Goal: Contribute content: Add original content to the website for others to see

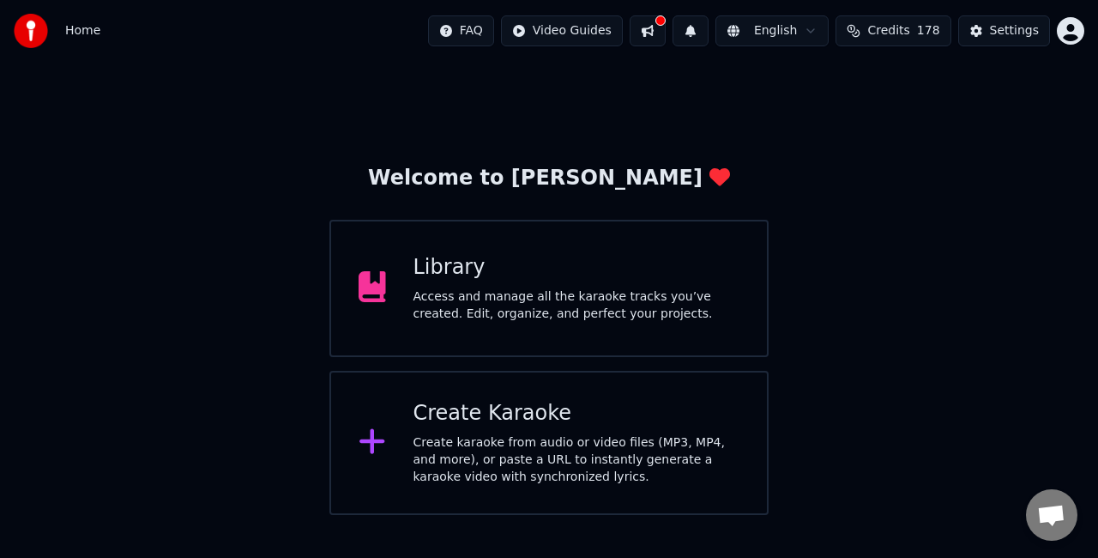
click at [627, 303] on div "Access and manage all the karaoke tracks you’ve created. Edit, organize, and pe…" at bounding box center [576, 305] width 327 height 34
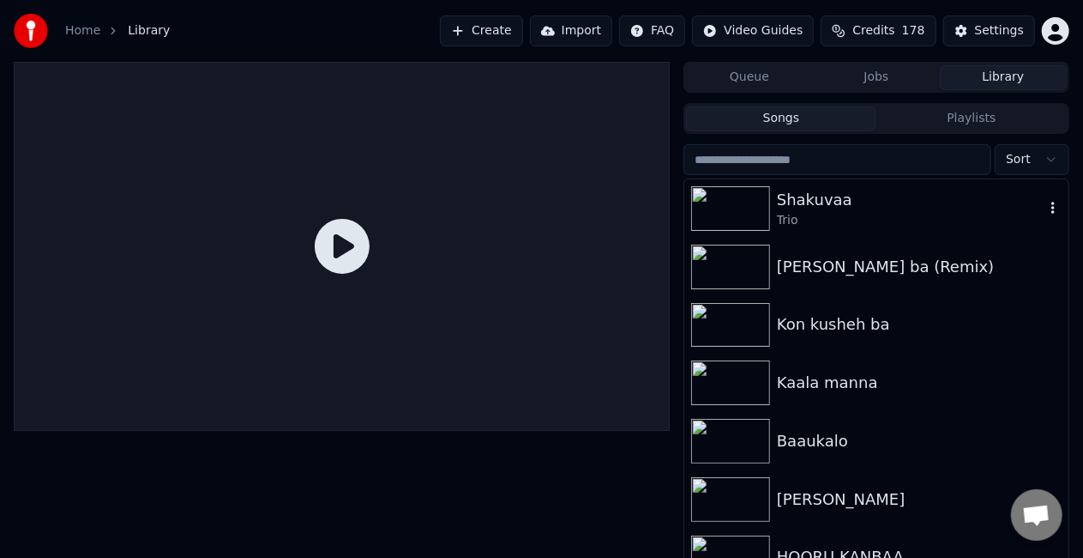
click at [811, 202] on div "Shakuvaa" at bounding box center [911, 200] width 268 height 24
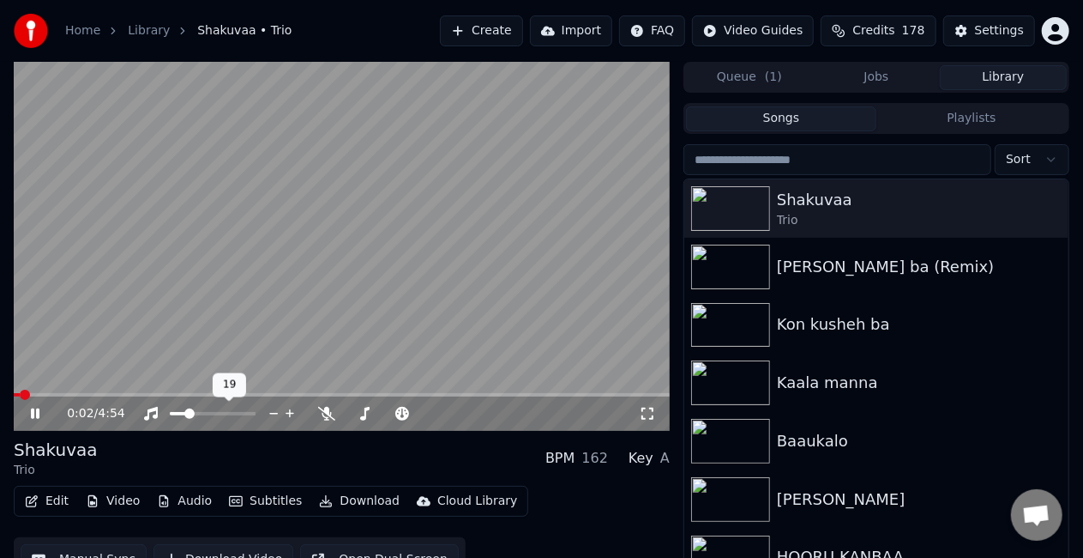
click at [185, 414] on span at bounding box center [178, 413] width 16 height 3
click at [38, 393] on span at bounding box center [342, 394] width 656 height 3
click at [81, 395] on span at bounding box center [342, 394] width 656 height 3
click at [110, 389] on video at bounding box center [342, 246] width 656 height 369
click at [114, 391] on video at bounding box center [342, 246] width 656 height 369
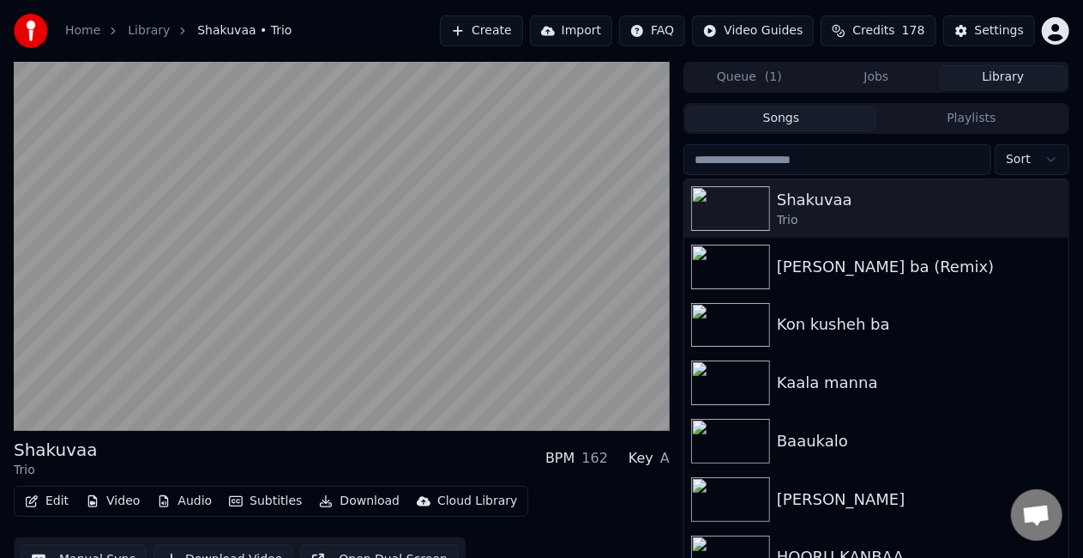
click at [188, 309] on video at bounding box center [342, 246] width 656 height 369
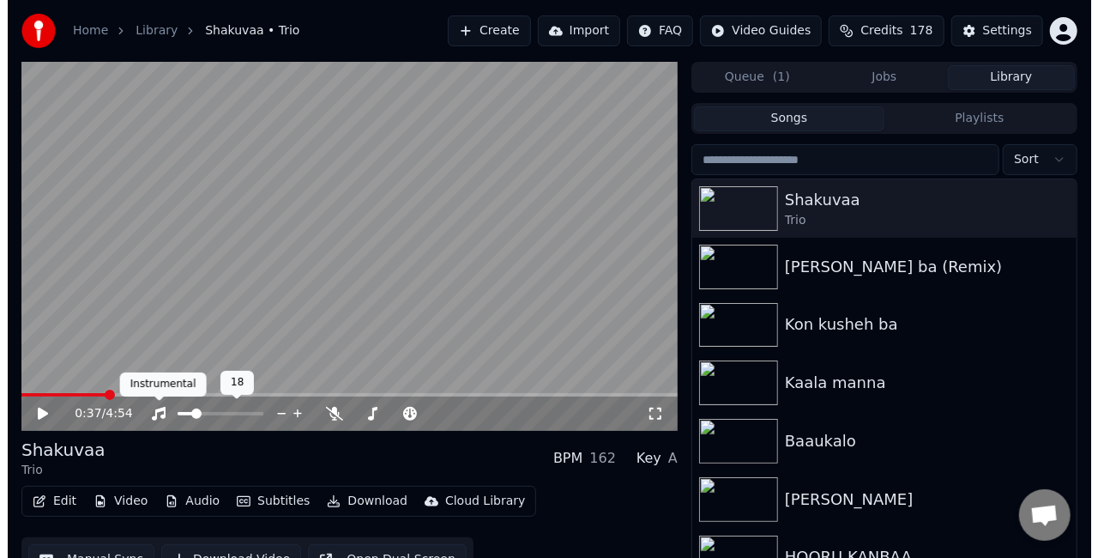
scroll to position [39, 0]
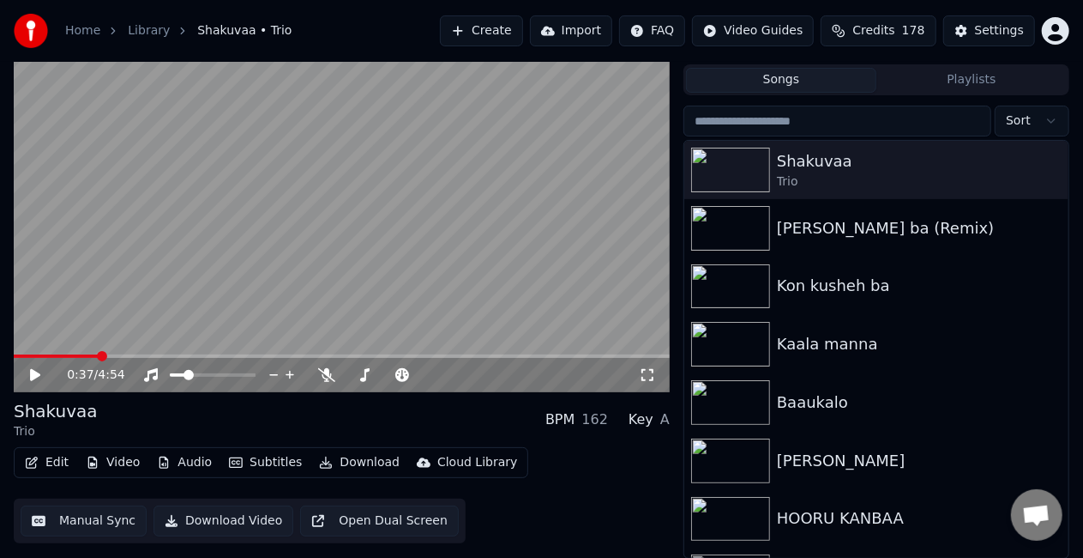
click at [262, 457] on button "Subtitles" at bounding box center [265, 462] width 87 height 24
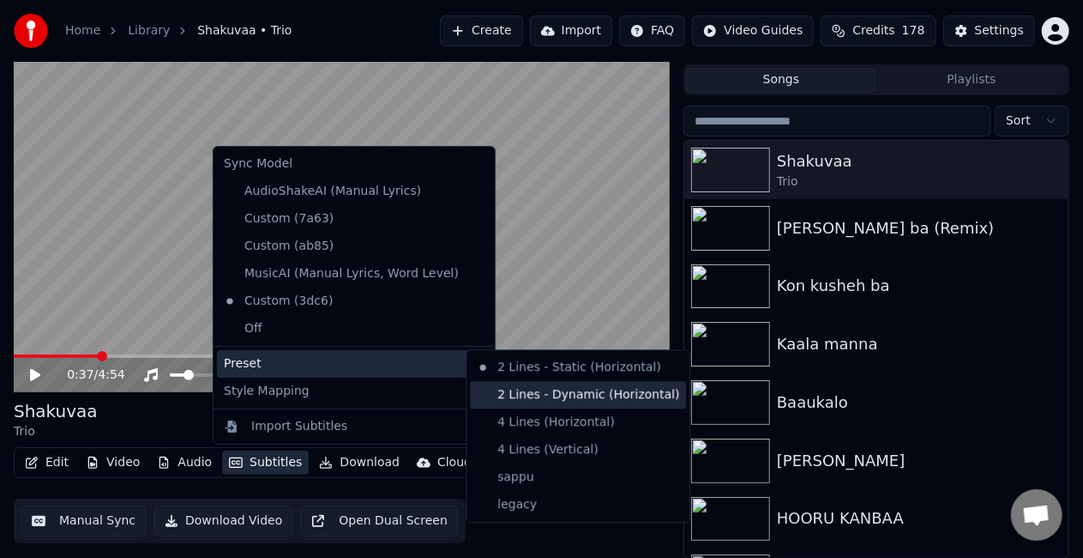
click at [495, 392] on div "2 Lines - Dynamic (Horizontal)" at bounding box center [578, 394] width 216 height 27
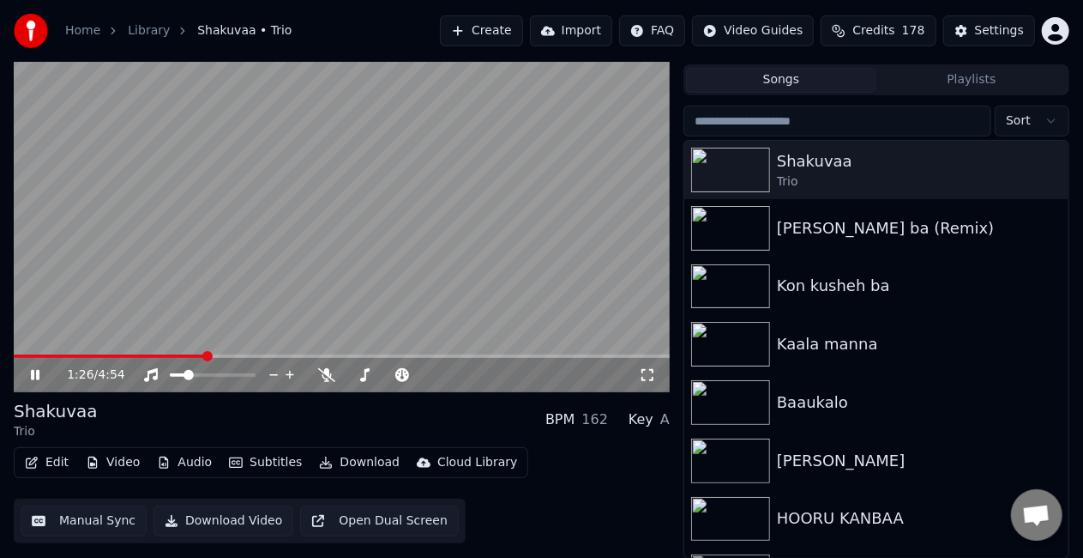
click at [491, 231] on video at bounding box center [342, 207] width 656 height 369
click at [429, 230] on video at bounding box center [342, 207] width 656 height 369
click at [434, 250] on video at bounding box center [342, 207] width 656 height 369
click at [776, 178] on div at bounding box center [734, 170] width 86 height 45
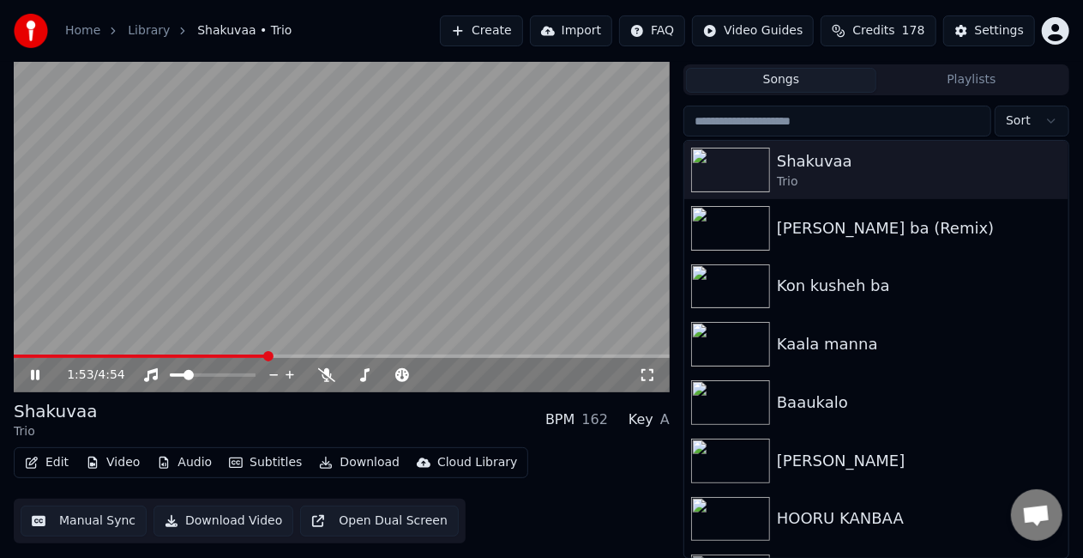
click at [492, 237] on video at bounding box center [342, 207] width 656 height 369
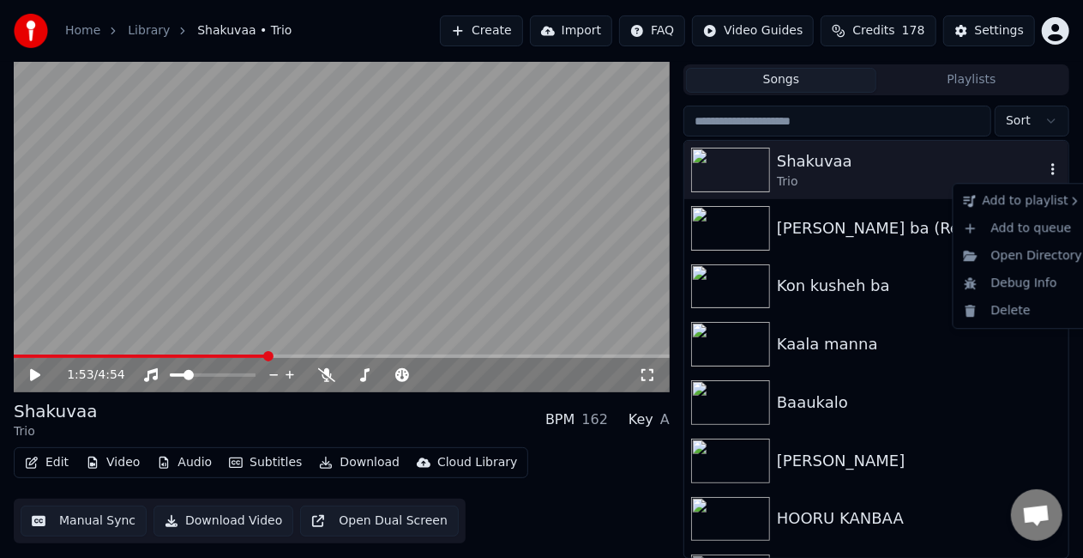
click at [1045, 172] on icon "button" at bounding box center [1053, 169] width 17 height 14
click at [1004, 311] on div "Delete" at bounding box center [1023, 310] width 132 height 27
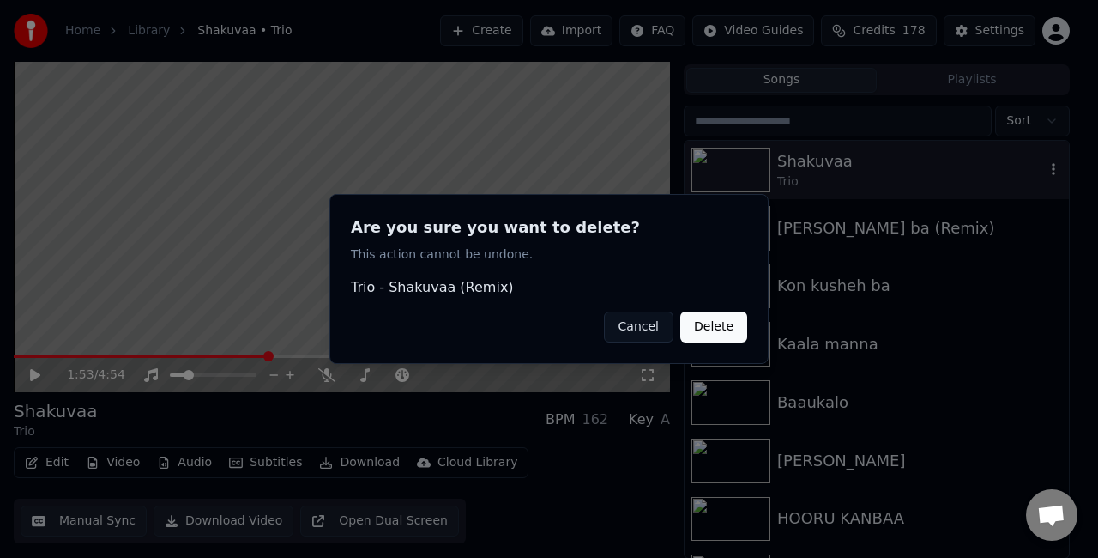
click at [696, 335] on button "Delete" at bounding box center [713, 326] width 67 height 31
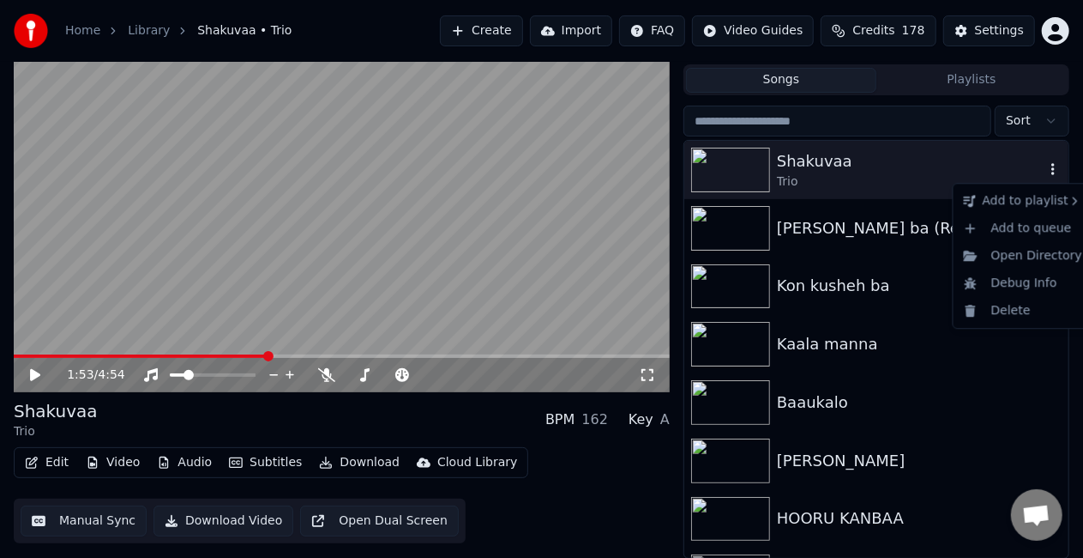
click at [1045, 170] on icon "button" at bounding box center [1053, 169] width 17 height 14
click at [1015, 305] on div "Delete" at bounding box center [1023, 310] width 132 height 27
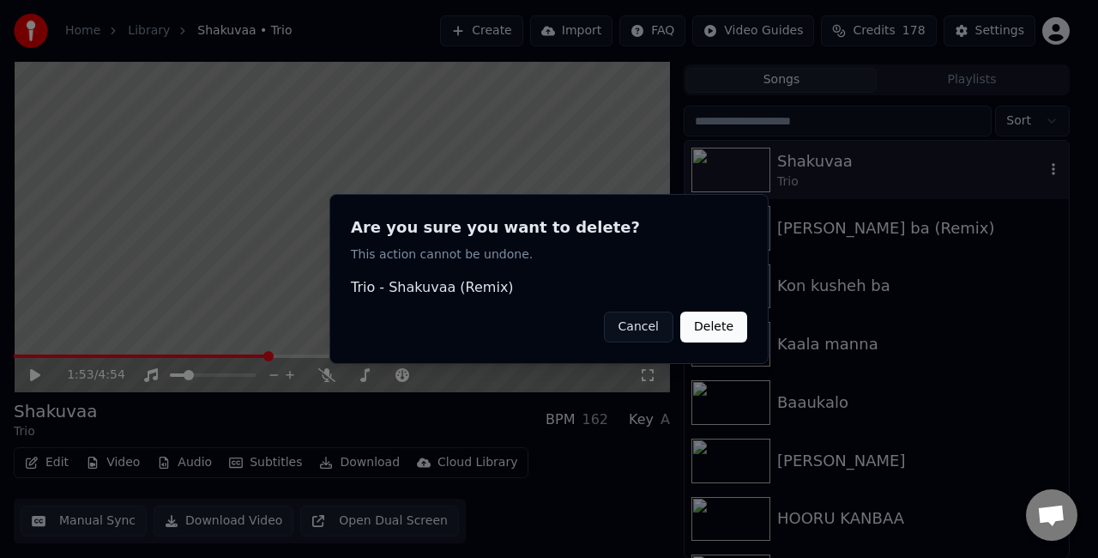
click at [721, 329] on button "Delete" at bounding box center [713, 326] width 67 height 31
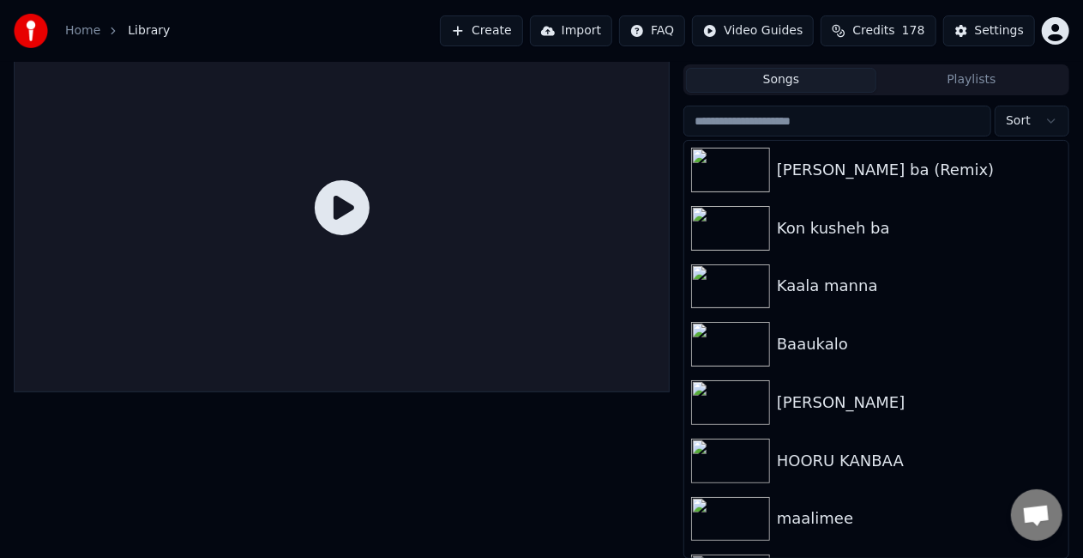
click at [523, 27] on button "Create" at bounding box center [481, 30] width 83 height 31
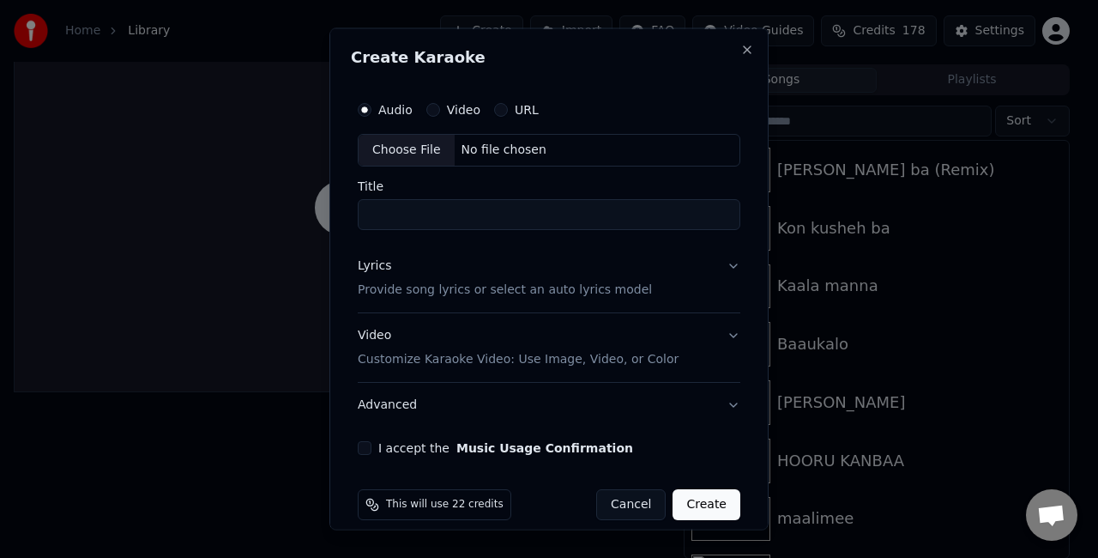
click at [413, 146] on div "Choose File" at bounding box center [407, 150] width 96 height 31
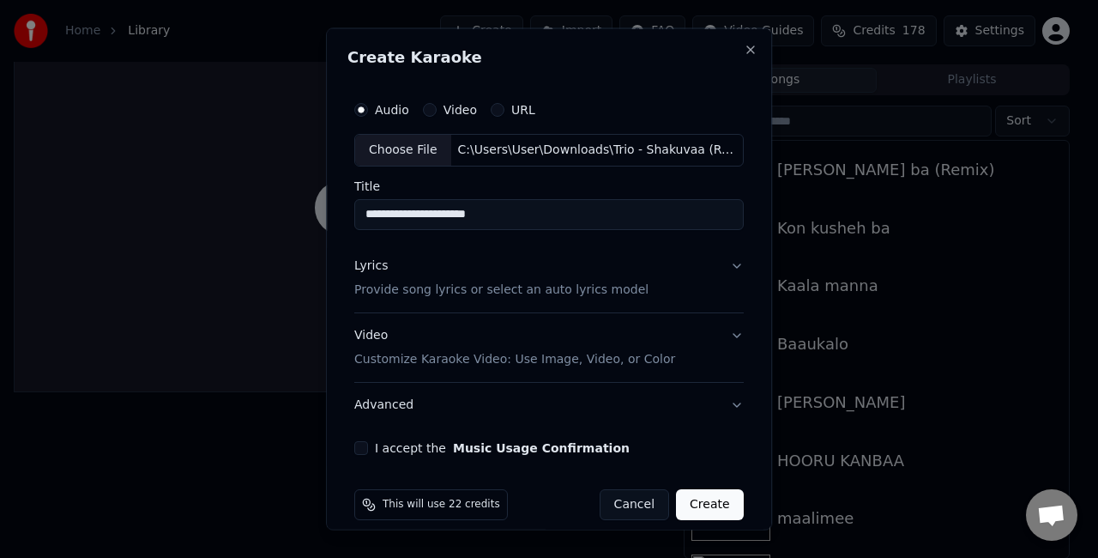
drag, startPoint x: 561, startPoint y: 211, endPoint x: 442, endPoint y: 204, distance: 119.4
click at [442, 204] on input "**********" at bounding box center [548, 213] width 389 height 31
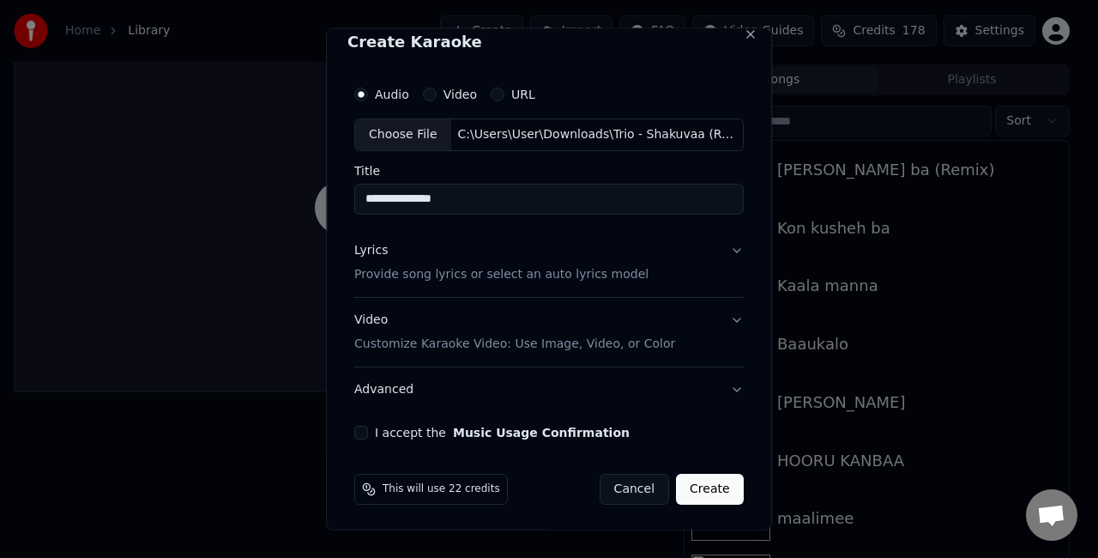
type input "**********"
click at [721, 254] on button "Lyrics Provide song lyrics or select an auto lyrics model" at bounding box center [548, 261] width 389 height 69
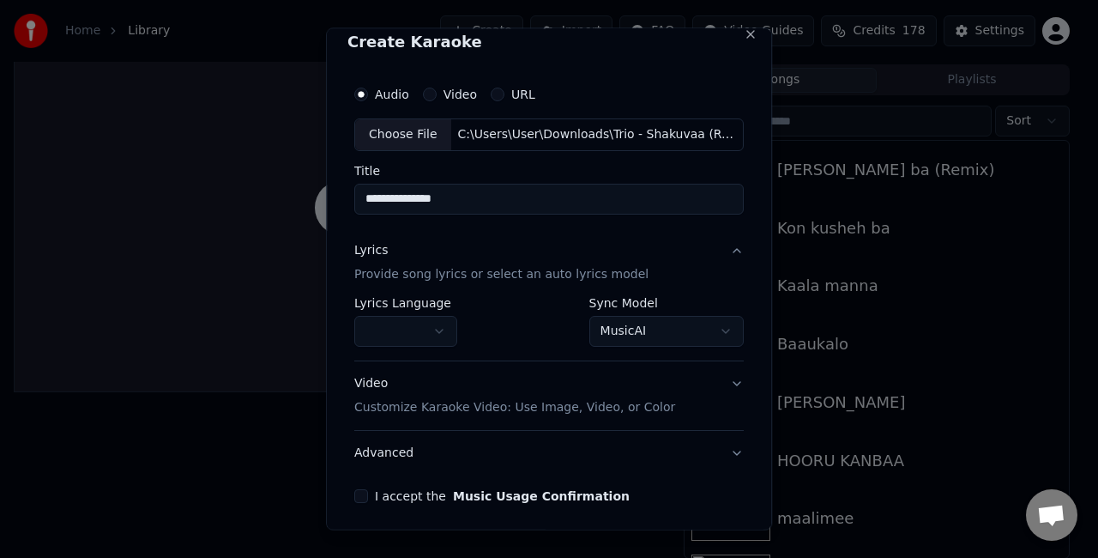
click at [641, 321] on body "**********" at bounding box center [541, 240] width 1083 height 558
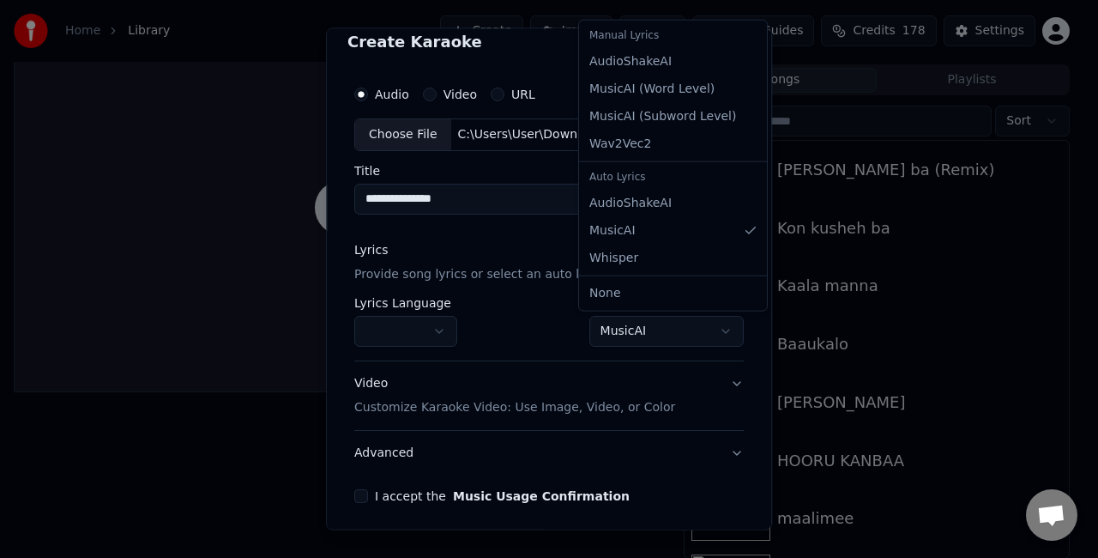
select select "**********"
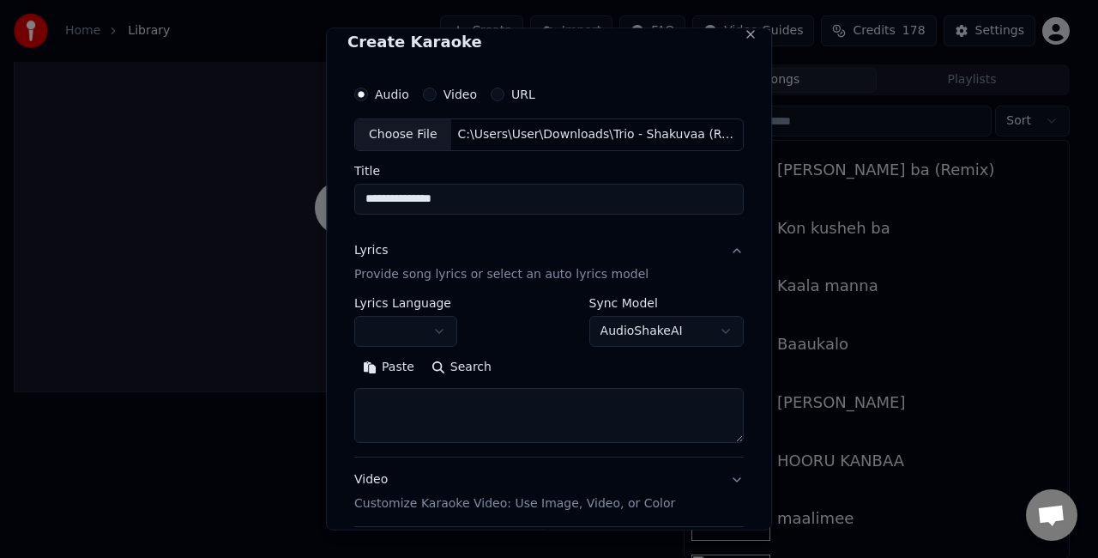
click at [494, 403] on textarea at bounding box center [548, 414] width 389 height 55
click at [560, 419] on textarea at bounding box center [548, 414] width 389 height 55
paste textarea "**********"
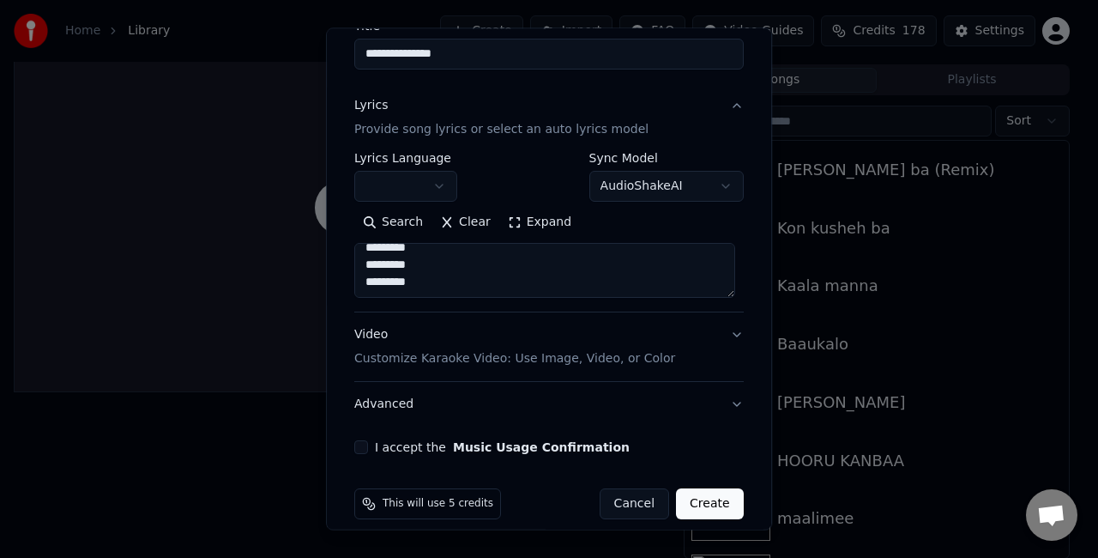
scroll to position [175, 0]
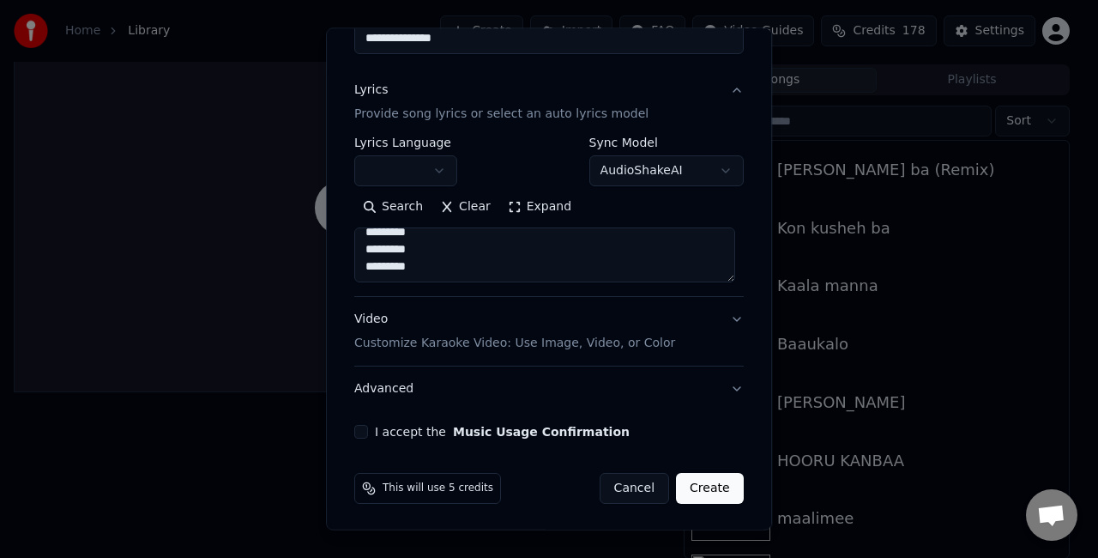
type textarea "**********"
click at [731, 386] on button "Advanced" at bounding box center [548, 388] width 389 height 45
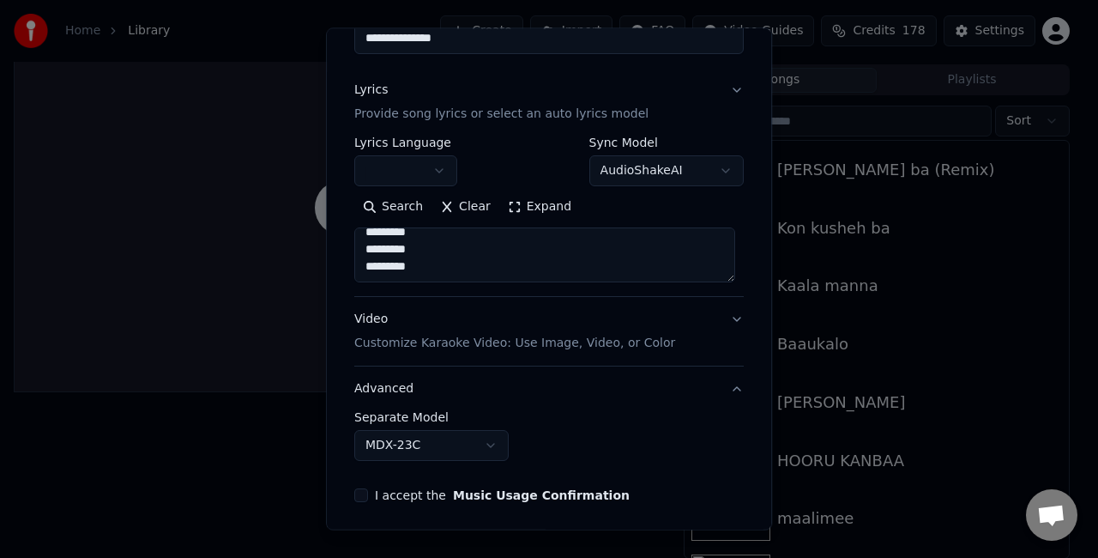
scroll to position [79, 0]
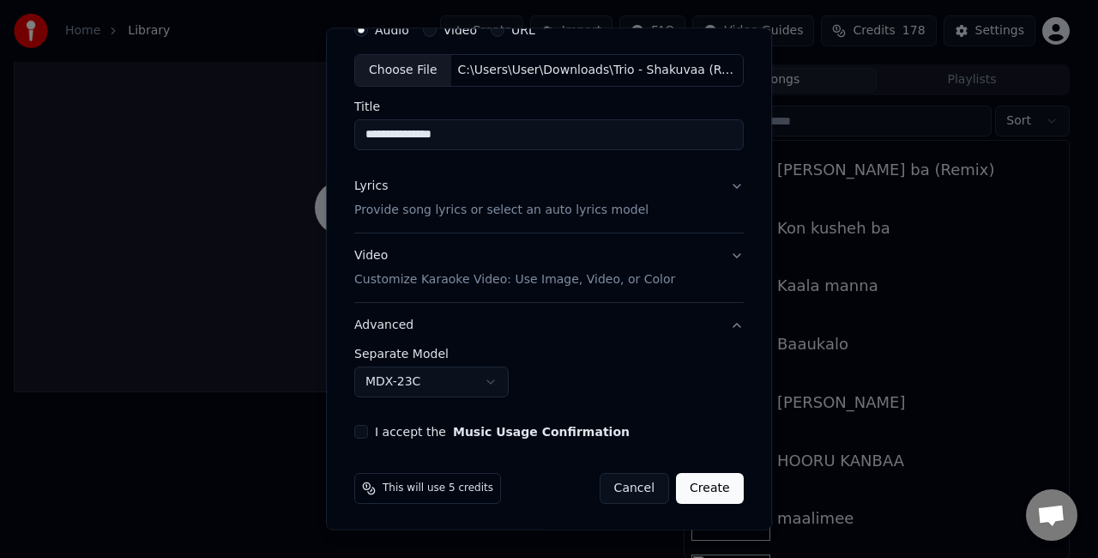
click at [499, 372] on body "**********" at bounding box center [541, 240] width 1083 height 558
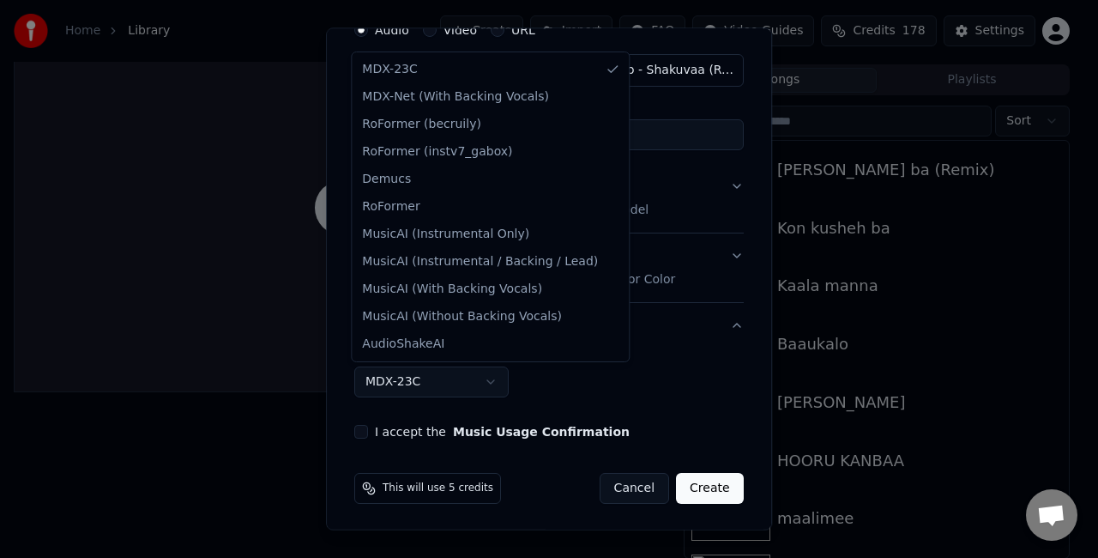
select select "**********"
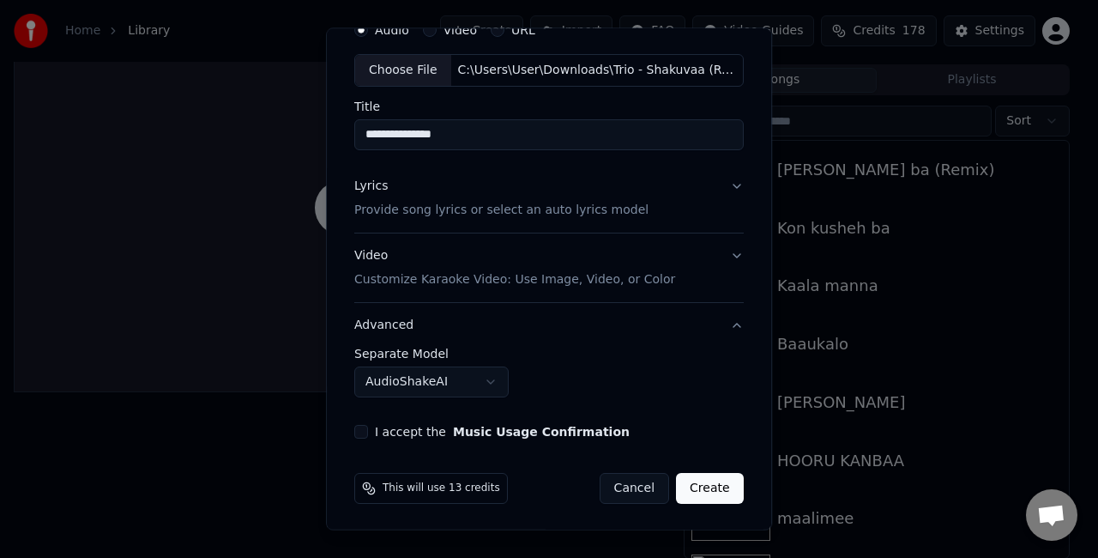
click at [354, 429] on button "I accept the Music Usage Confirmation" at bounding box center [361, 432] width 14 height 14
click at [718, 183] on button "Lyrics Provide song lyrics or select an auto lyrics model" at bounding box center [548, 198] width 389 height 69
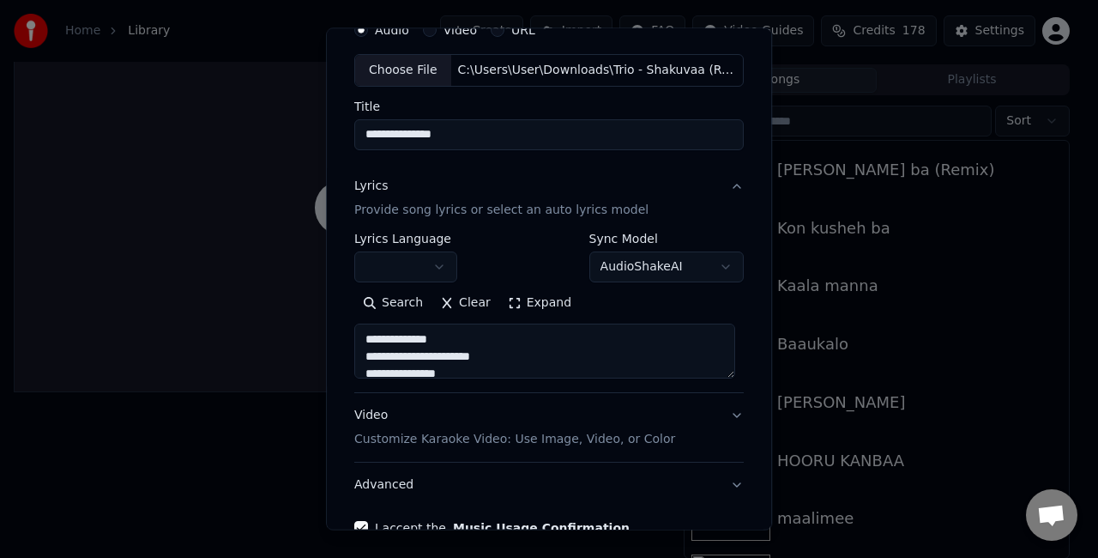
scroll to position [0, 0]
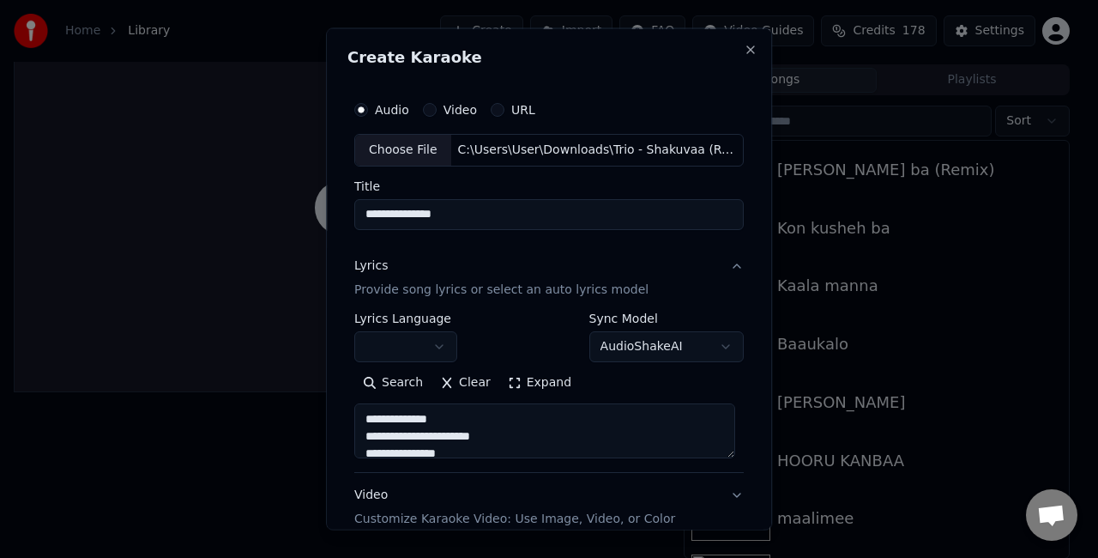
click at [446, 104] on label "Video" at bounding box center [459, 110] width 33 height 12
click at [437, 104] on button "Video" at bounding box center [430, 110] width 14 height 14
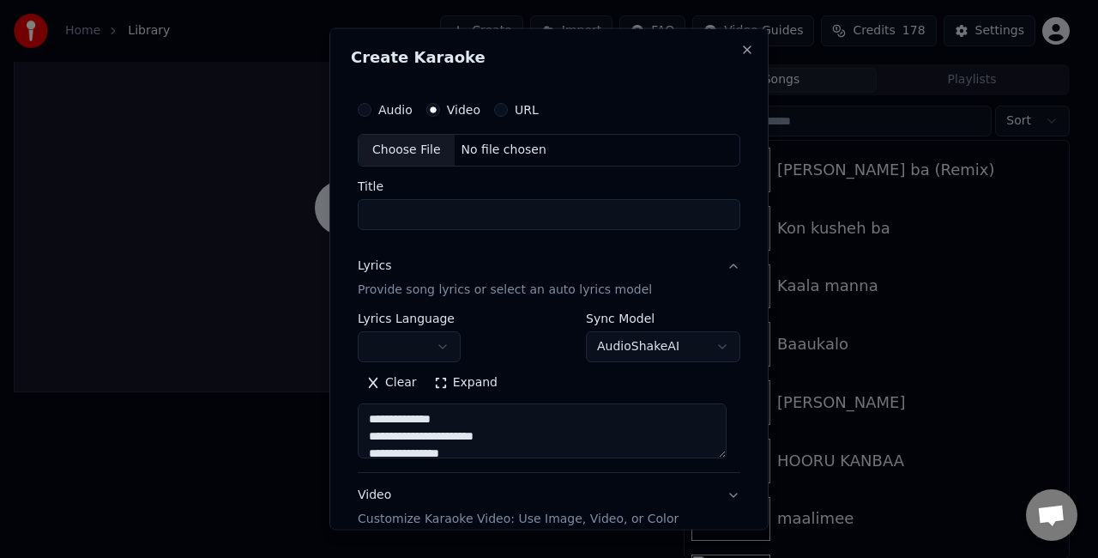
click at [410, 113] on label "Audio" at bounding box center [395, 110] width 34 height 12
click at [371, 113] on button "Audio" at bounding box center [365, 110] width 14 height 14
click at [398, 149] on div "Choose File" at bounding box center [407, 150] width 96 height 31
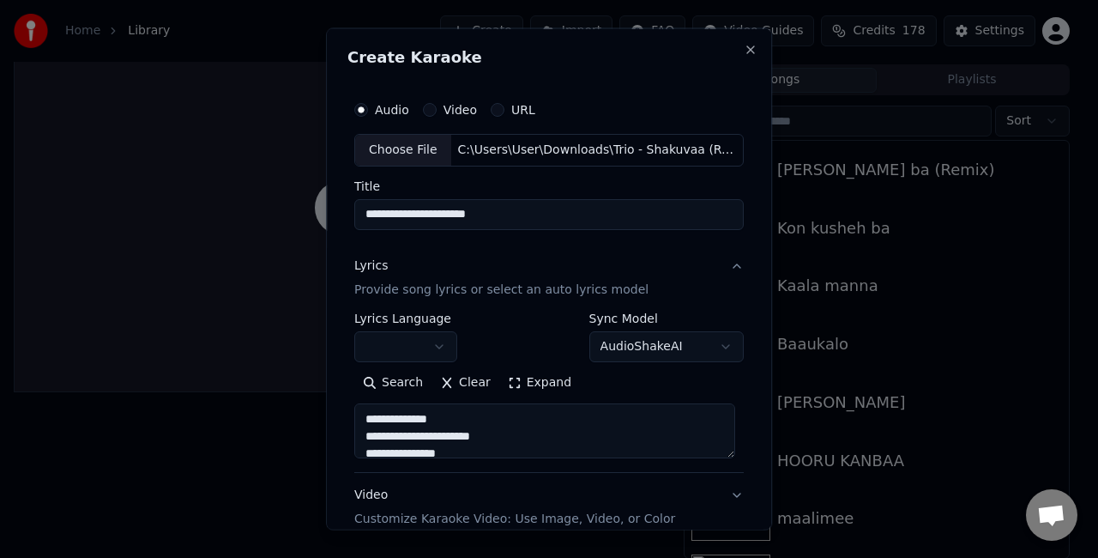
drag, startPoint x: 522, startPoint y: 214, endPoint x: 443, endPoint y: 220, distance: 79.1
click at [443, 220] on input "**********" at bounding box center [548, 213] width 389 height 31
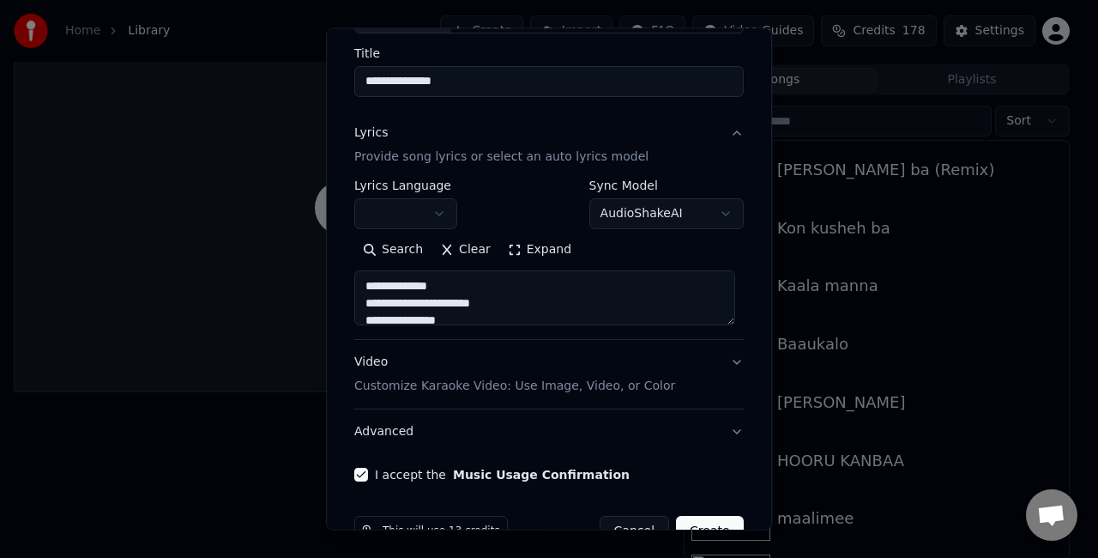
scroll to position [175, 0]
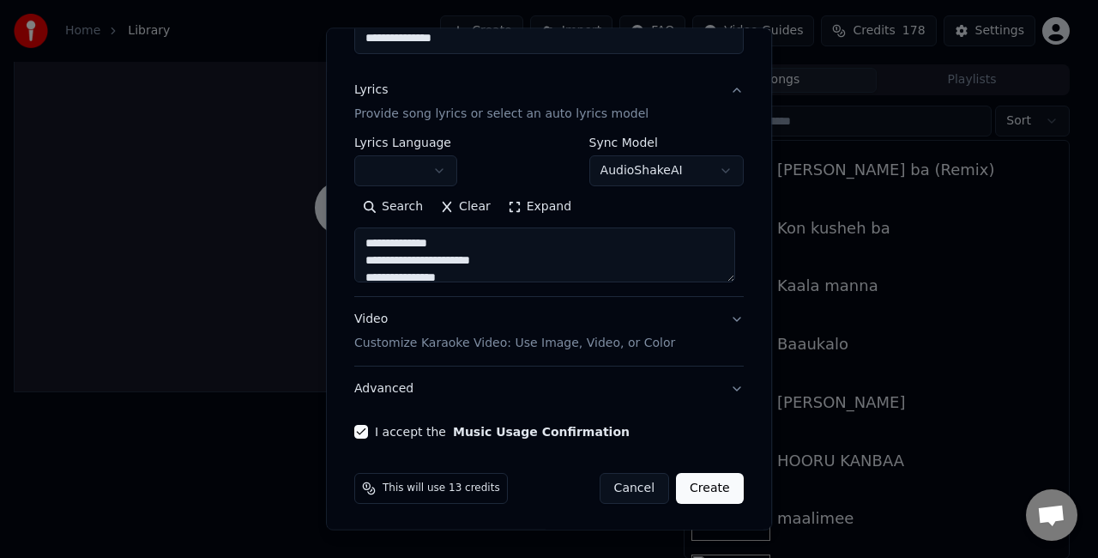
type input "**********"
click at [719, 317] on button "Video Customize Karaoke Video: Use Image, Video, or Color" at bounding box center [548, 331] width 389 height 69
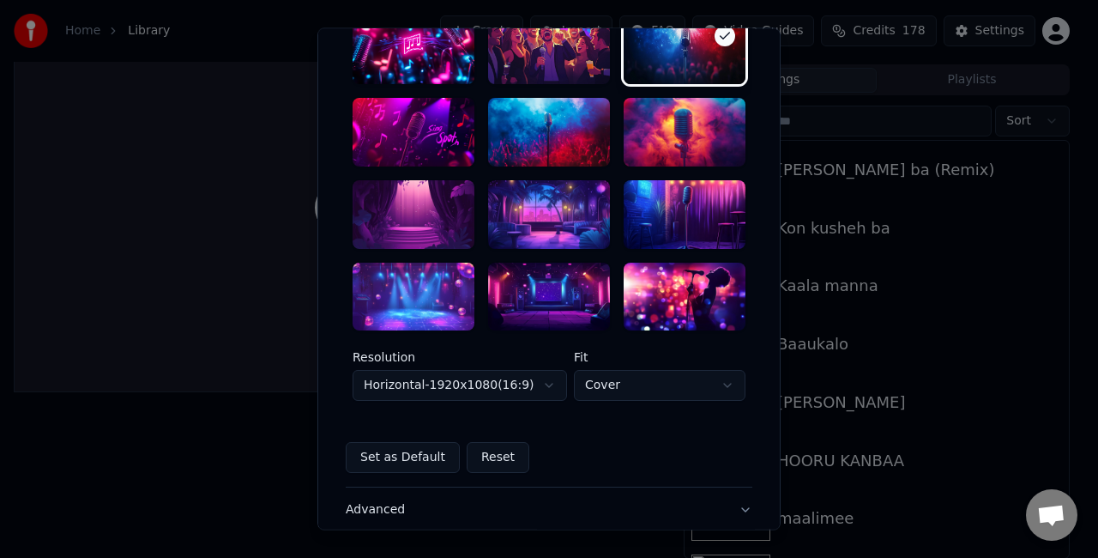
scroll to position [518, 0]
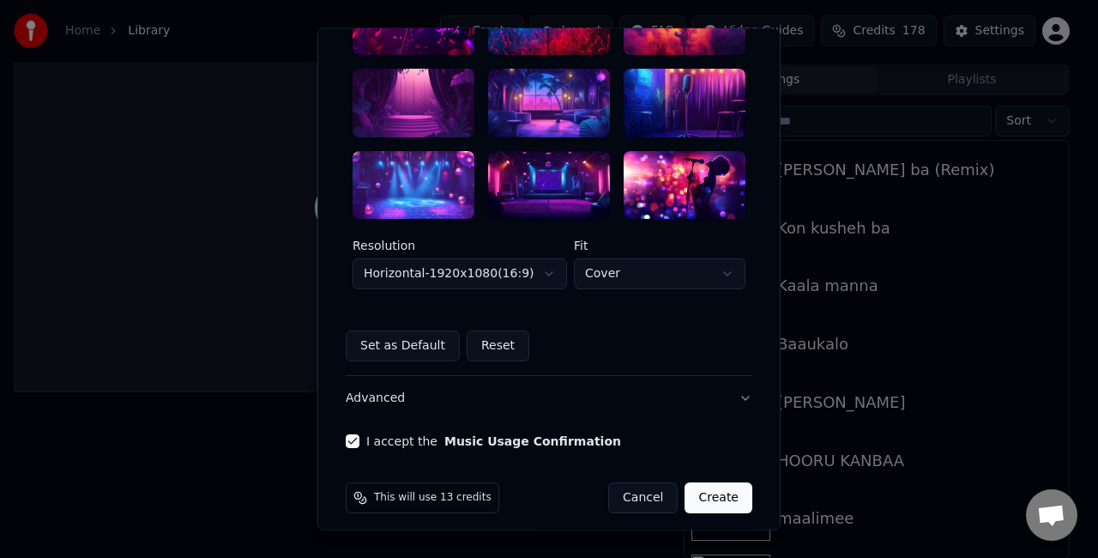
click at [427, 186] on div at bounding box center [414, 185] width 122 height 69
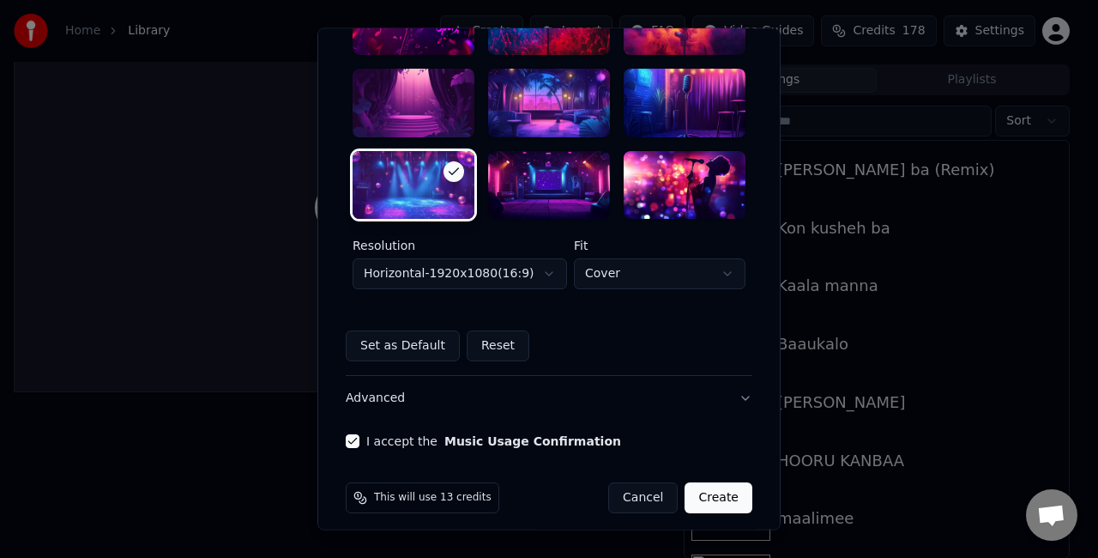
click at [381, 103] on div at bounding box center [414, 103] width 122 height 69
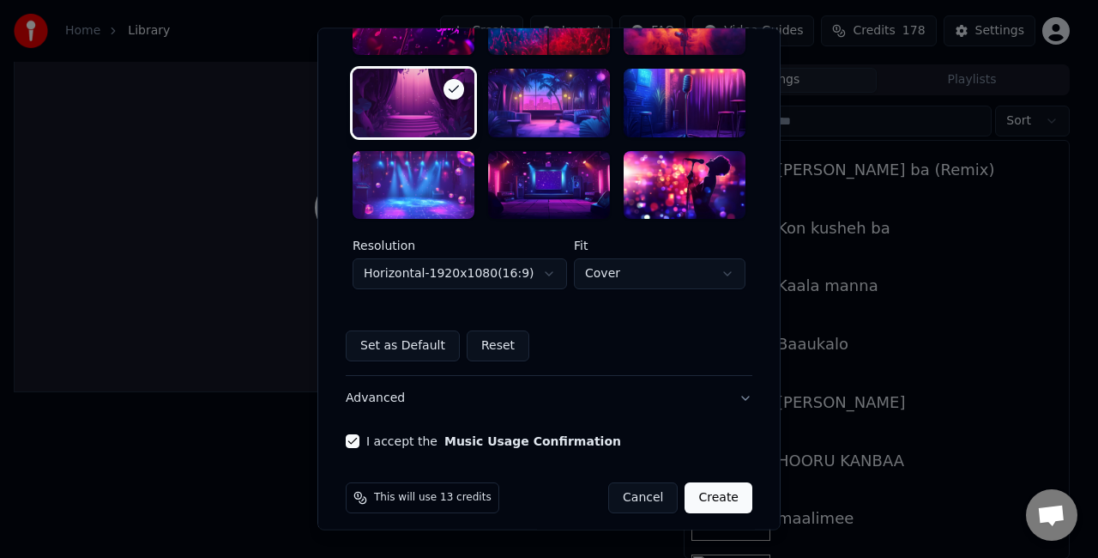
click at [714, 503] on button "Create" at bounding box center [718, 498] width 68 height 31
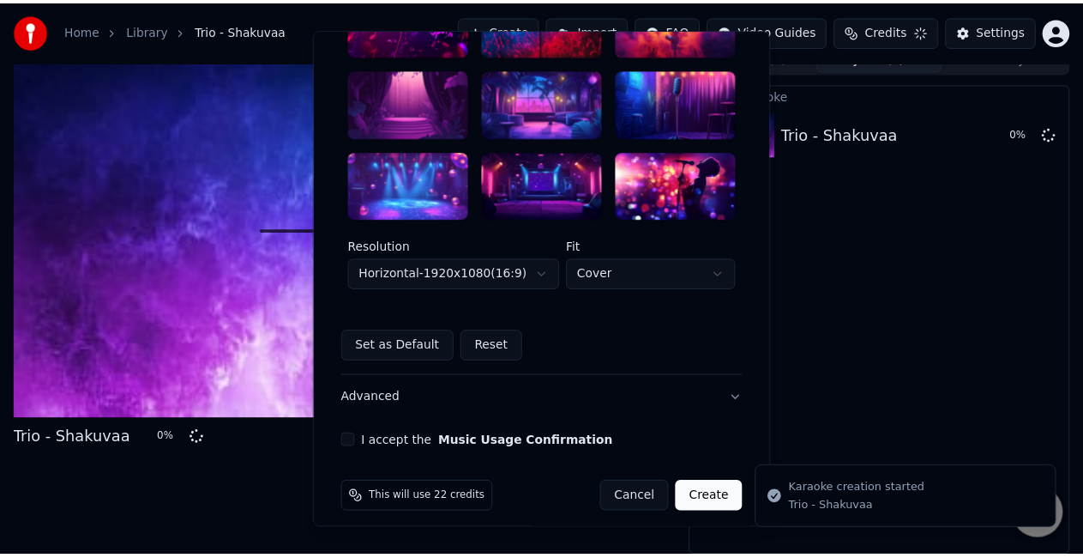
scroll to position [19, 0]
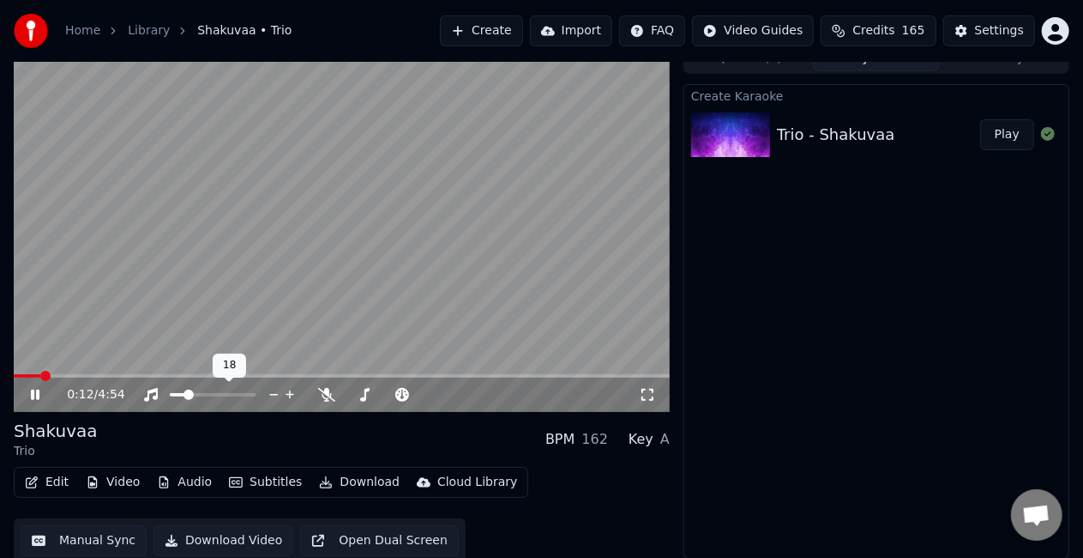
click at [206, 394] on span at bounding box center [213, 394] width 86 height 3
click at [76, 374] on span at bounding box center [342, 375] width 656 height 3
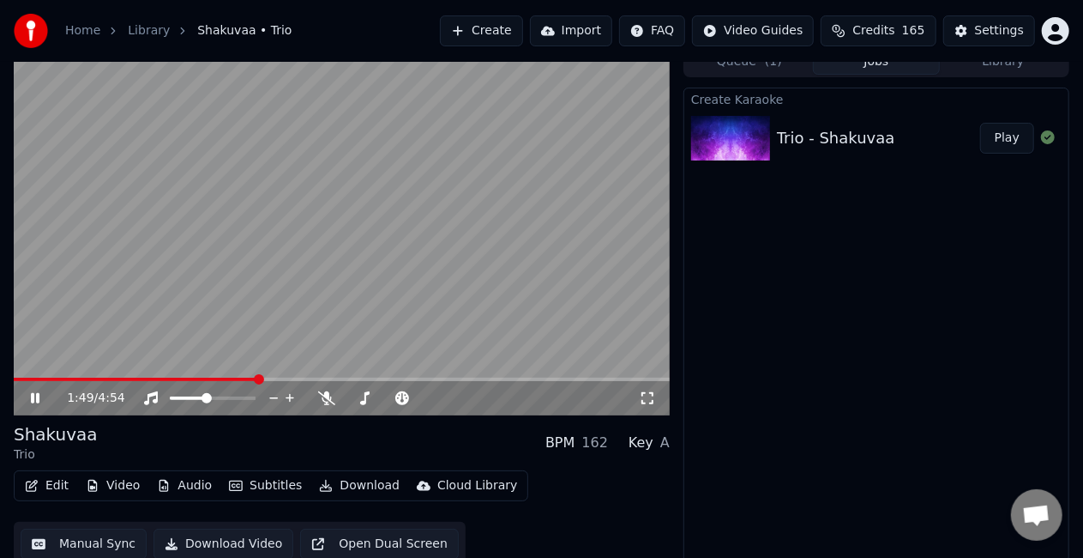
scroll to position [24, 0]
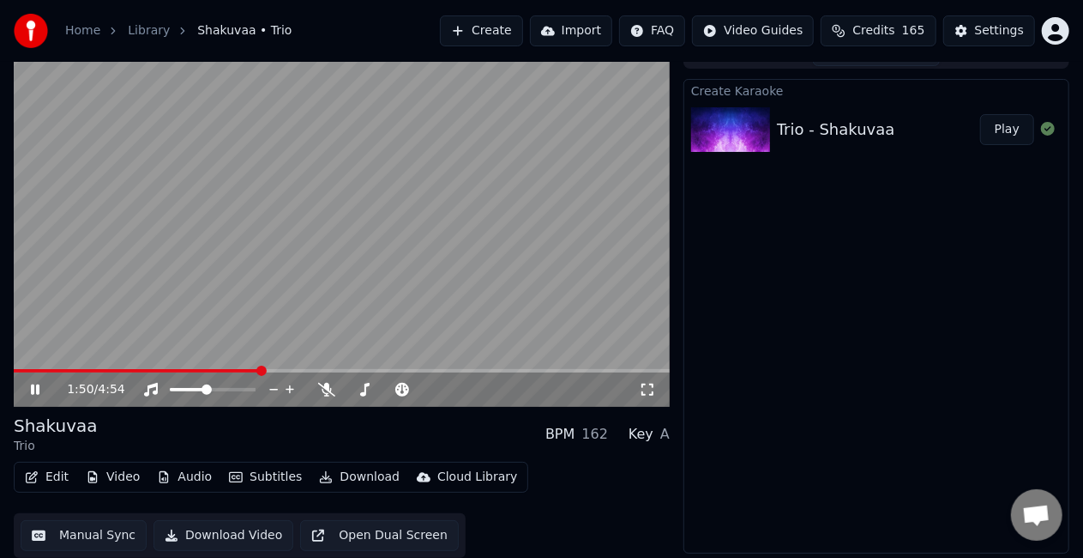
click at [64, 537] on button "Manual Sync" at bounding box center [84, 535] width 126 height 31
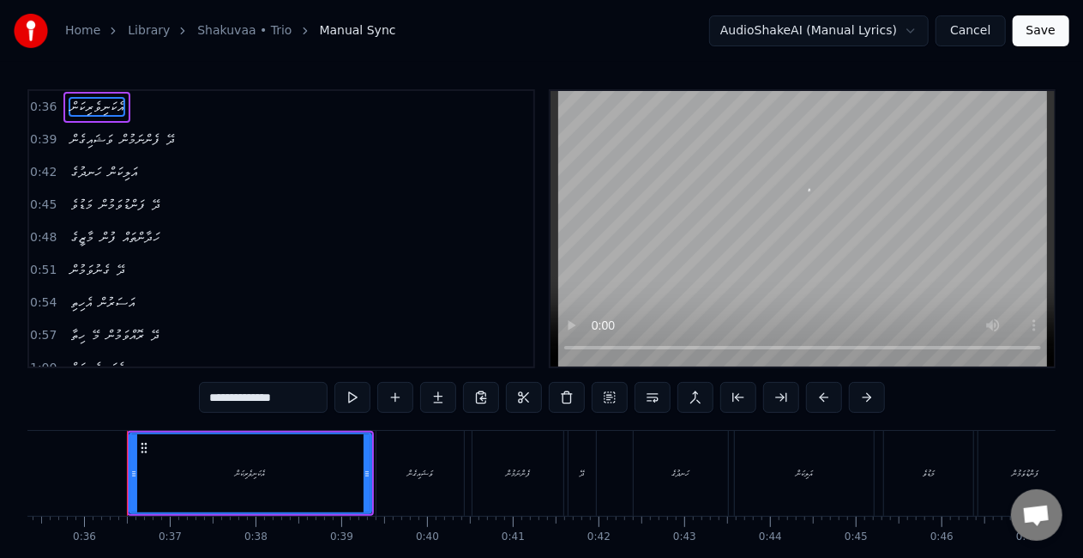
scroll to position [0, 3045]
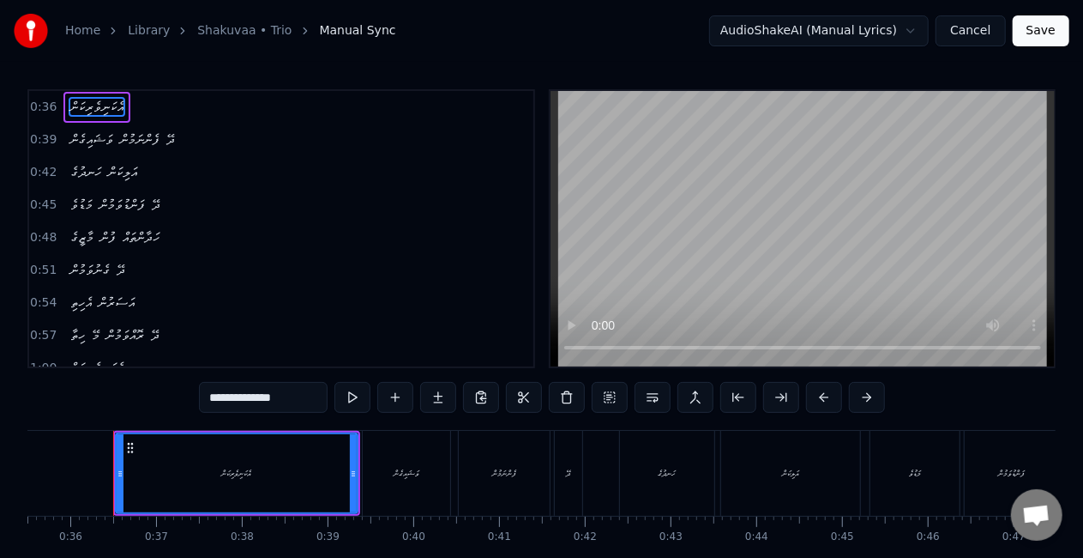
click at [233, 480] on div "އެކަނިވެރިކަން" at bounding box center [237, 473] width 240 height 78
click at [352, 400] on button at bounding box center [353, 397] width 36 height 31
drag, startPoint x: 114, startPoint y: 479, endPoint x: 99, endPoint y: 480, distance: 14.7
click at [99, 480] on div at bounding box center [102, 473] width 7 height 78
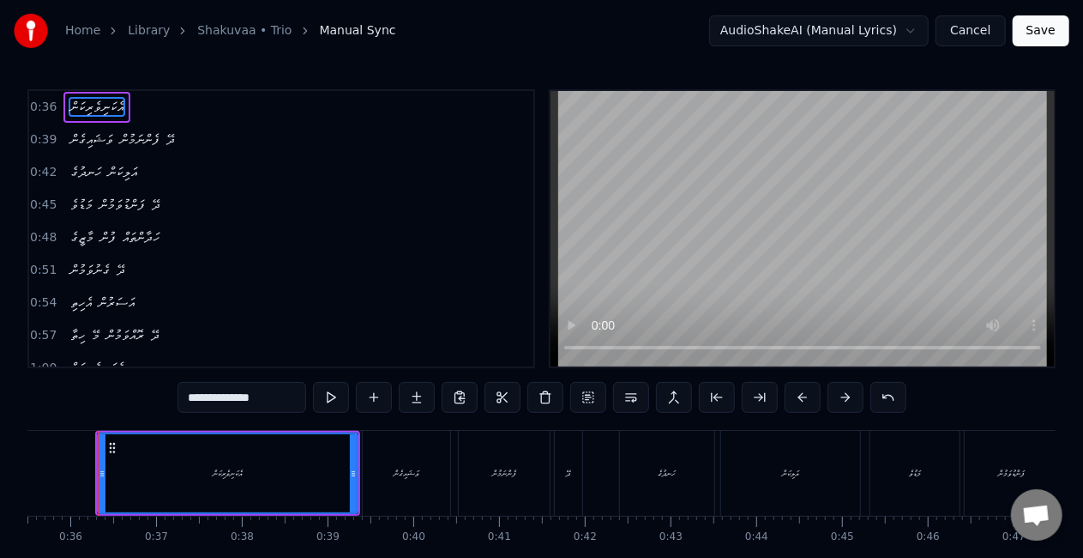
scroll to position [0, 3030]
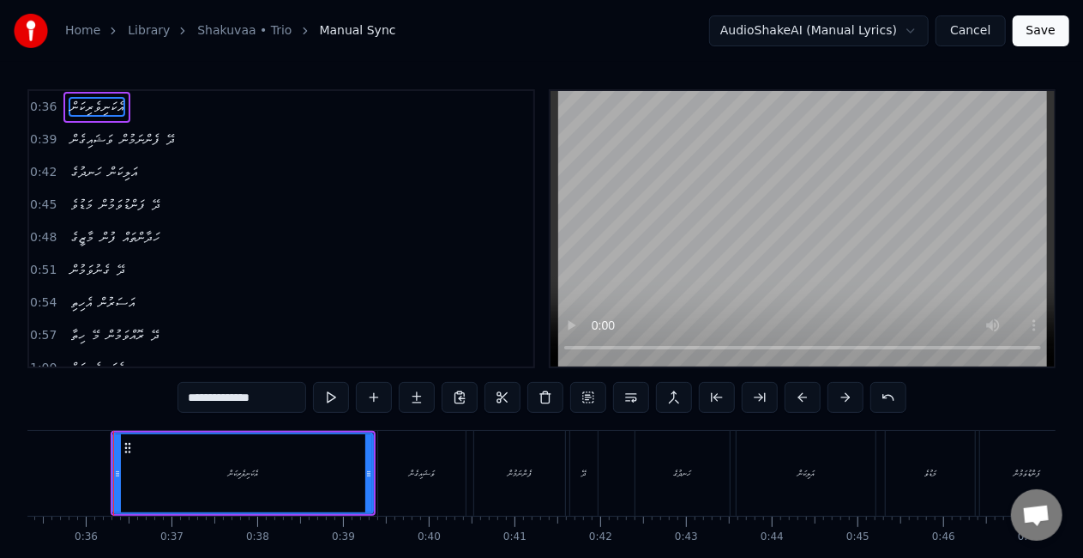
click at [156, 482] on div "އެކަނިވެރިކަން" at bounding box center [243, 473] width 258 height 78
click at [115, 487] on div at bounding box center [117, 473] width 7 height 78
click at [326, 403] on button at bounding box center [331, 397] width 36 height 31
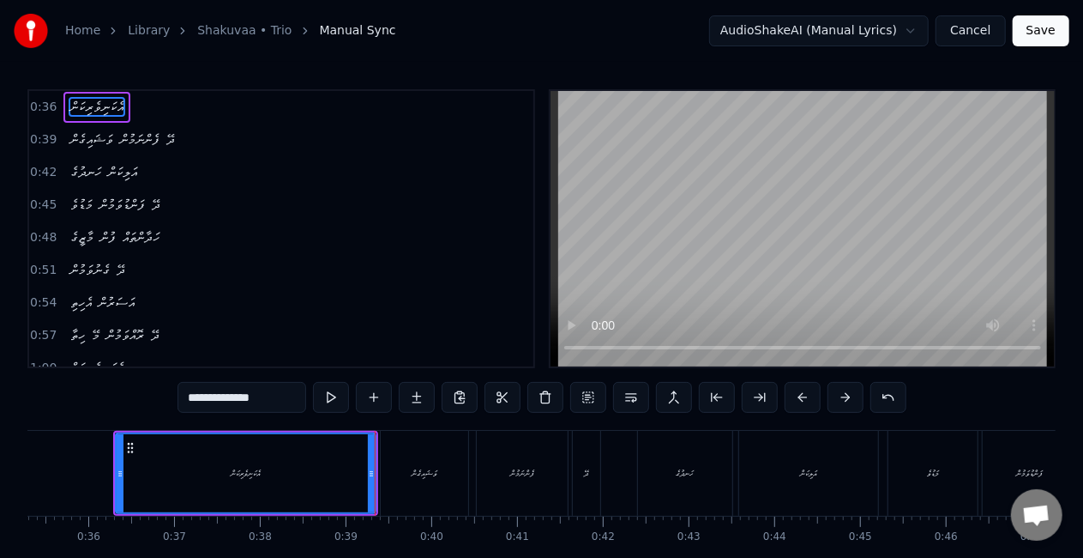
click at [328, 402] on button at bounding box center [331, 397] width 36 height 31
drag, startPoint x: 373, startPoint y: 488, endPoint x: 362, endPoint y: 489, distance: 11.2
click at [362, 489] on div at bounding box center [360, 473] width 7 height 78
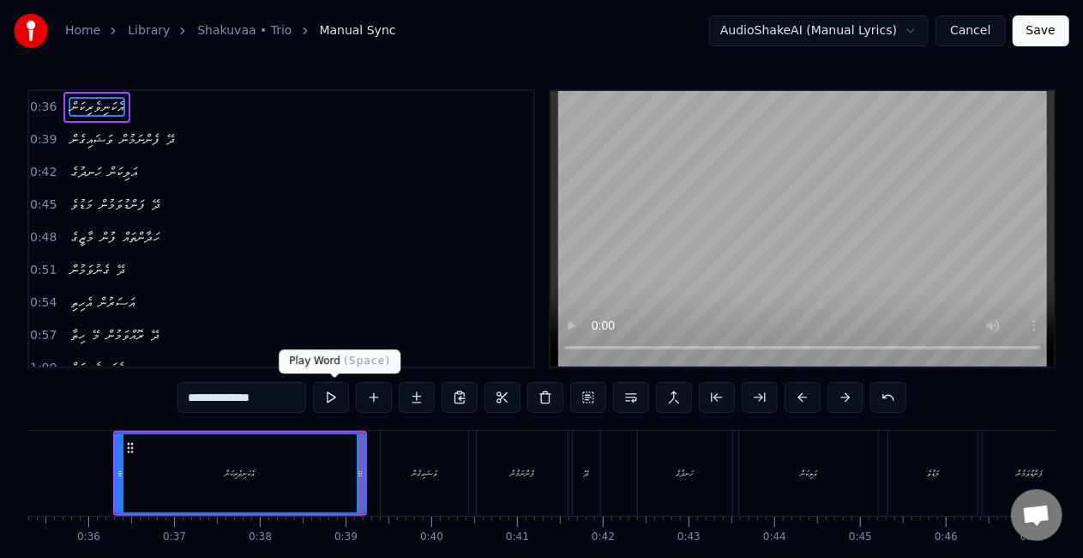
click at [336, 400] on button at bounding box center [331, 397] width 36 height 31
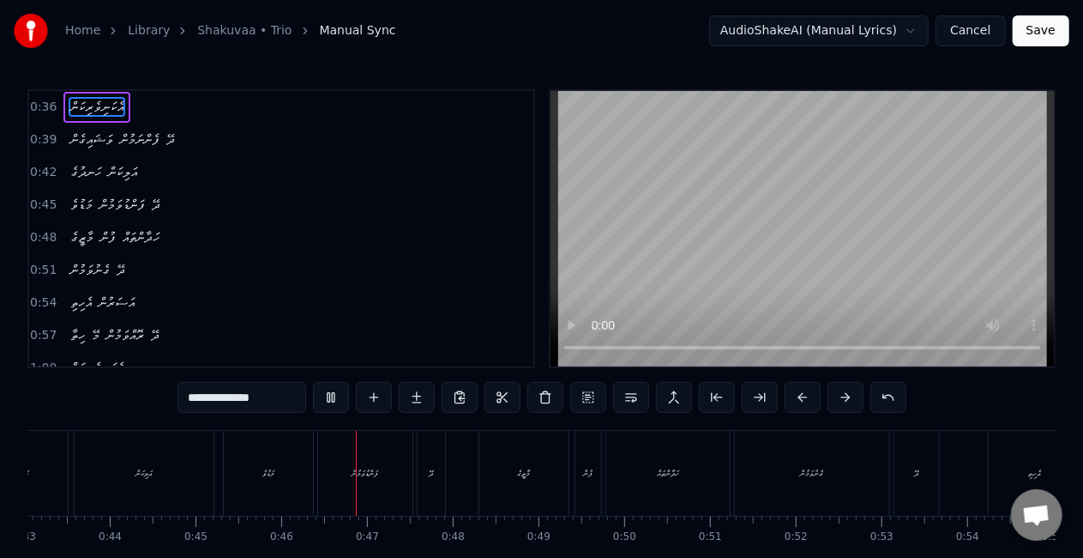
scroll to position [0, 3887]
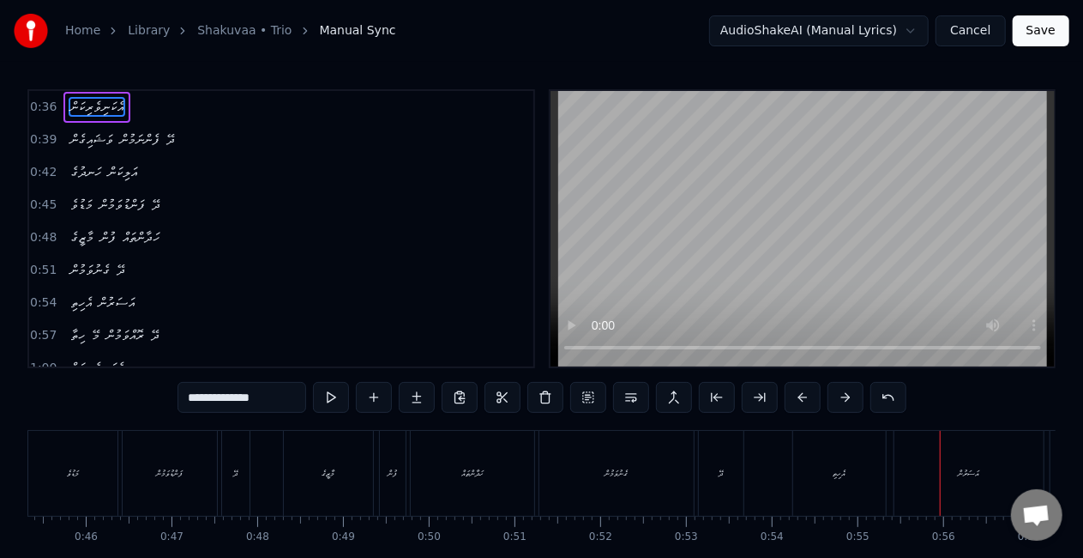
click at [794, 479] on div "އެހިތި" at bounding box center [839, 473] width 93 height 85
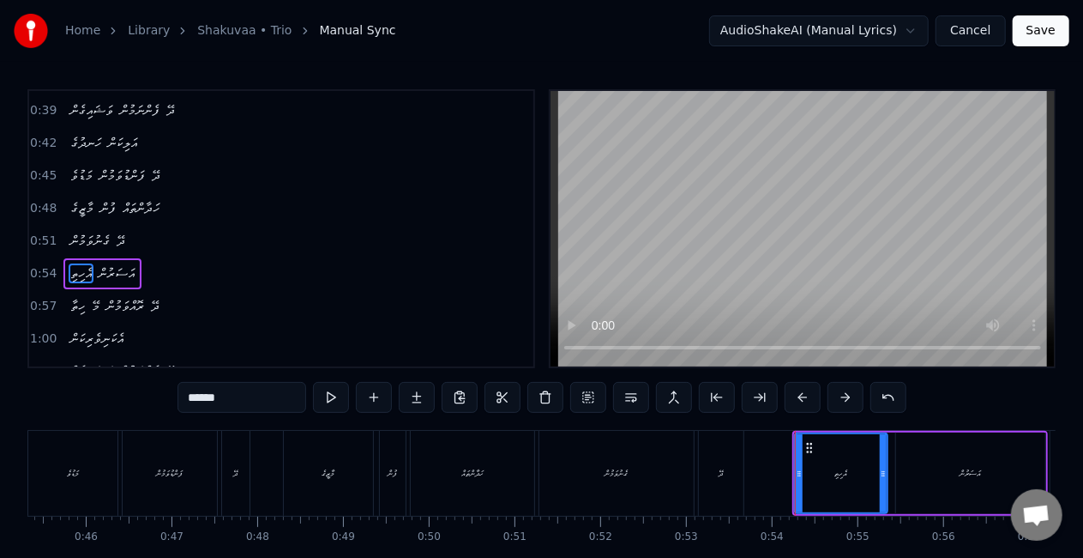
scroll to position [70, 0]
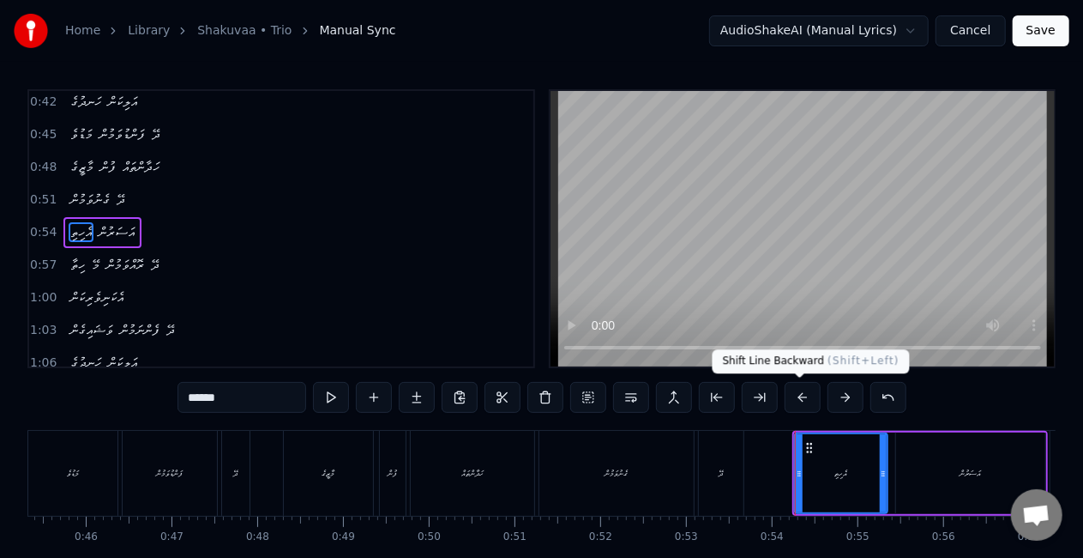
click at [805, 399] on button at bounding box center [803, 397] width 36 height 31
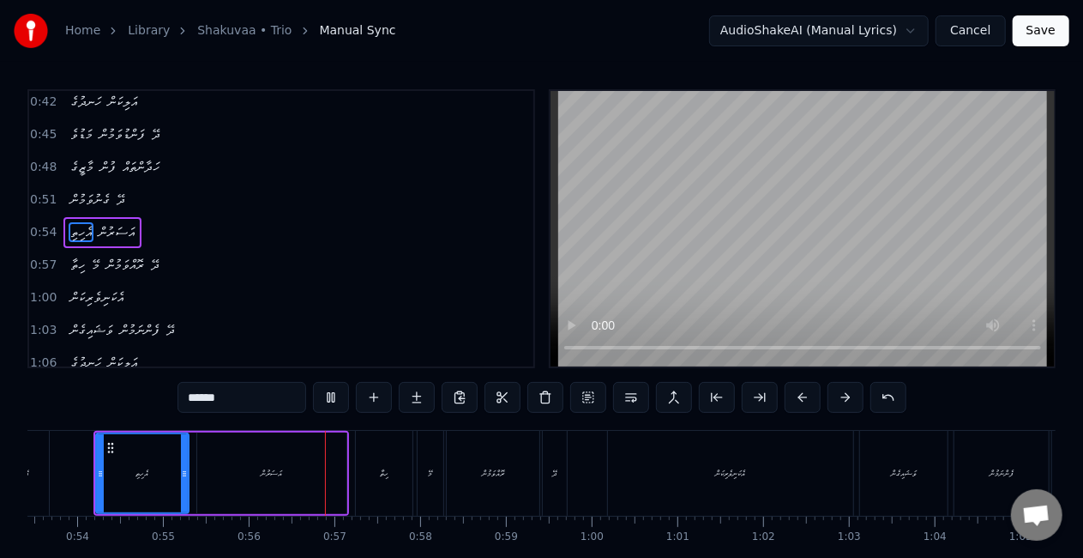
scroll to position [0, 4746]
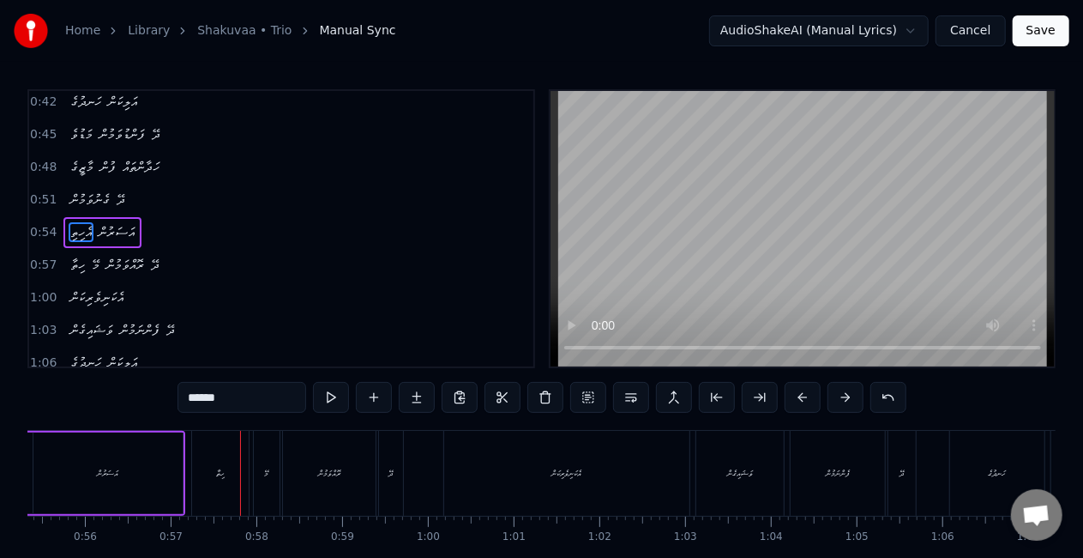
click at [201, 479] on div "ހިތާ" at bounding box center [220, 473] width 57 height 85
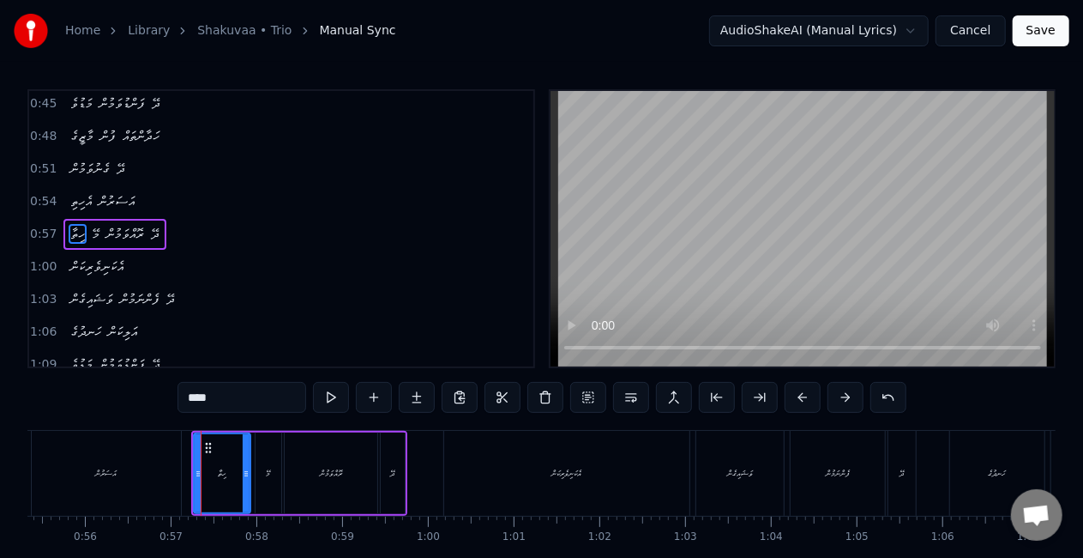
scroll to position [102, 0]
click at [530, 449] on div "އެކަނިވެރިކަން" at bounding box center [566, 473] width 245 height 85
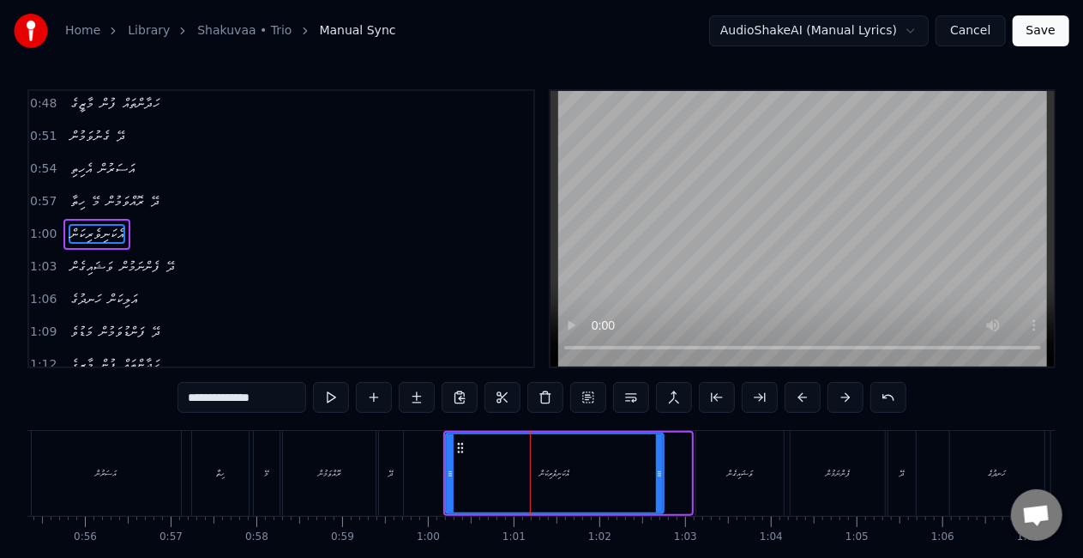
drag, startPoint x: 686, startPoint y: 482, endPoint x: 659, endPoint y: 479, distance: 27.7
click at [659, 479] on div at bounding box center [659, 473] width 7 height 78
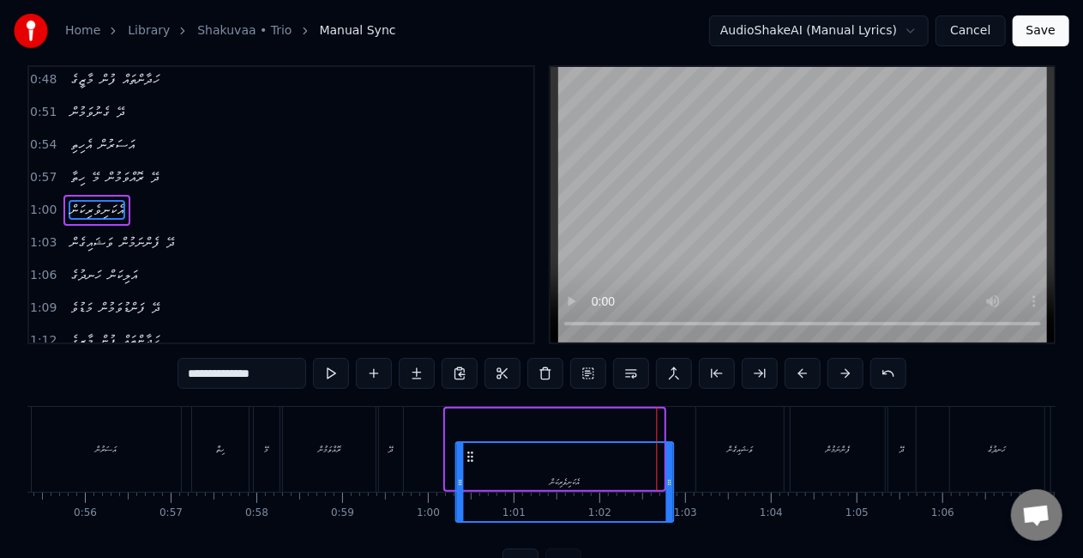
scroll to position [44, 0]
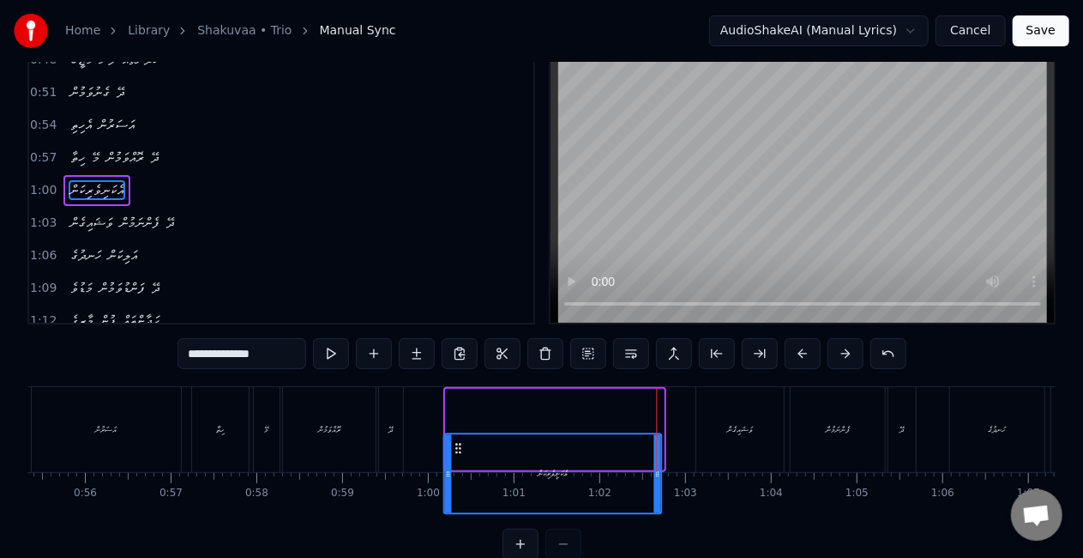
drag, startPoint x: 460, startPoint y: 448, endPoint x: 458, endPoint y: 405, distance: 42.9
click at [458, 405] on div "އެކަނިވެރިކަން" at bounding box center [555, 429] width 220 height 81
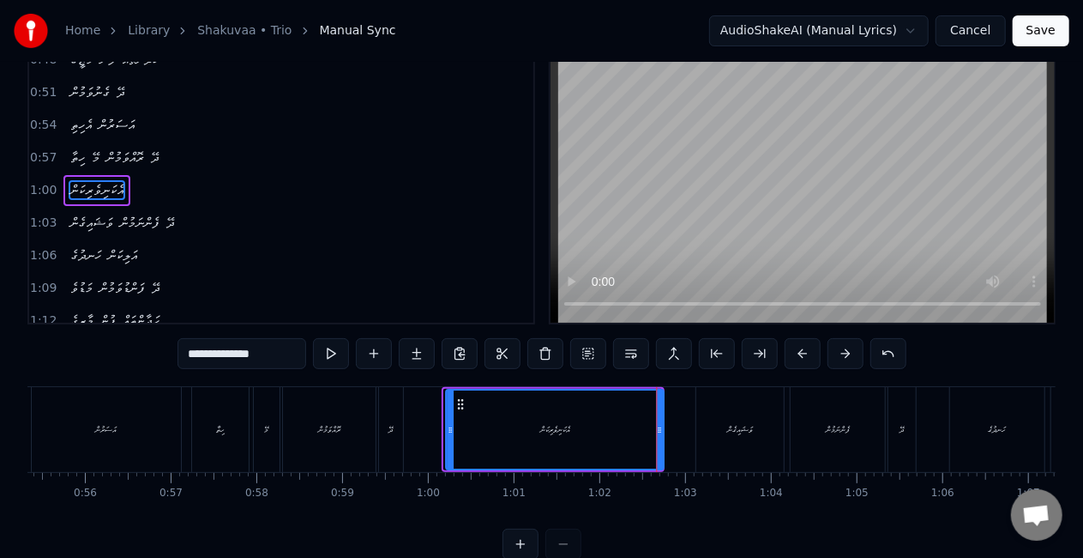
click at [461, 405] on icon at bounding box center [462, 404] width 14 height 14
click at [467, 417] on div "އެކަނިވެރިކަން" at bounding box center [556, 429] width 216 height 78
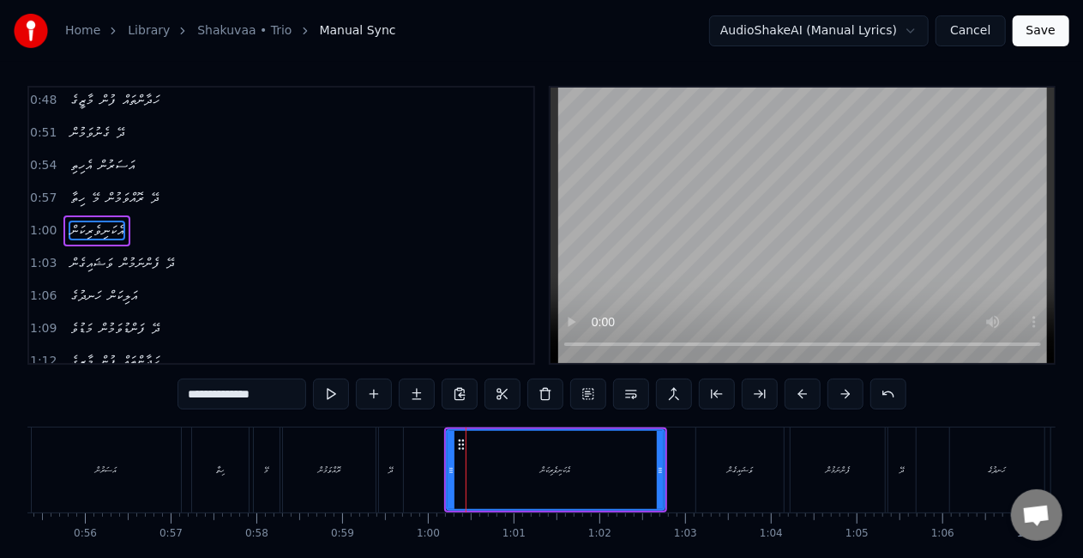
scroll to position [0, 0]
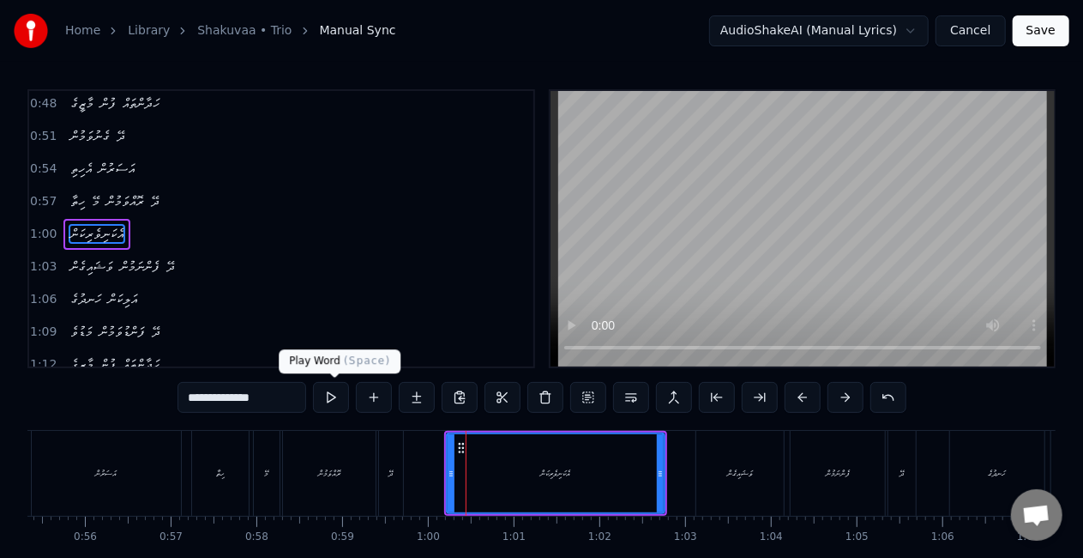
click at [338, 396] on button at bounding box center [331, 397] width 36 height 31
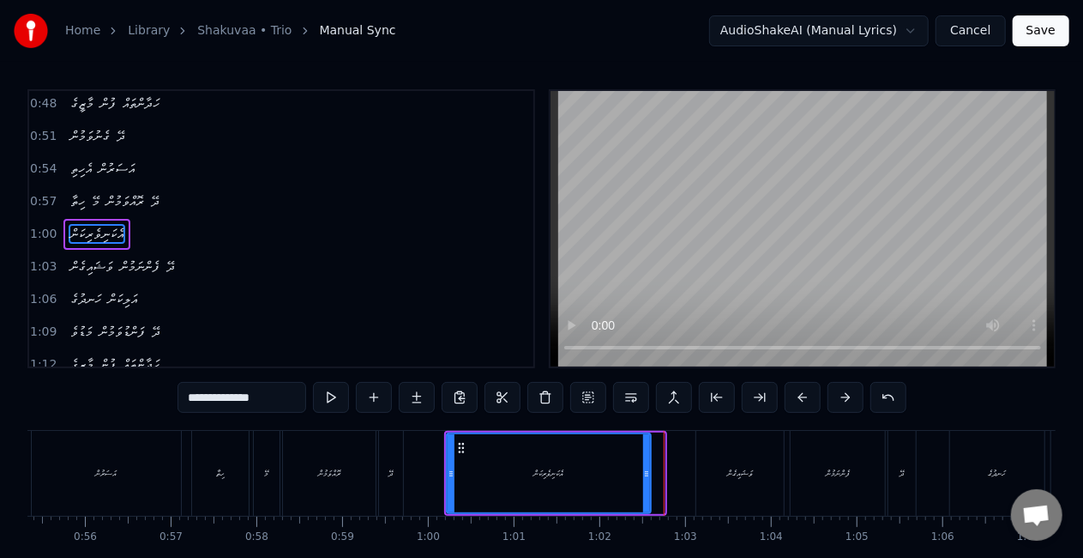
drag, startPoint x: 660, startPoint y: 479, endPoint x: 645, endPoint y: 477, distance: 15.7
click at [645, 477] on div at bounding box center [646, 473] width 7 height 78
drag, startPoint x: 449, startPoint y: 471, endPoint x: 465, endPoint y: 475, distance: 16.0
click at [465, 475] on icon at bounding box center [466, 474] width 7 height 14
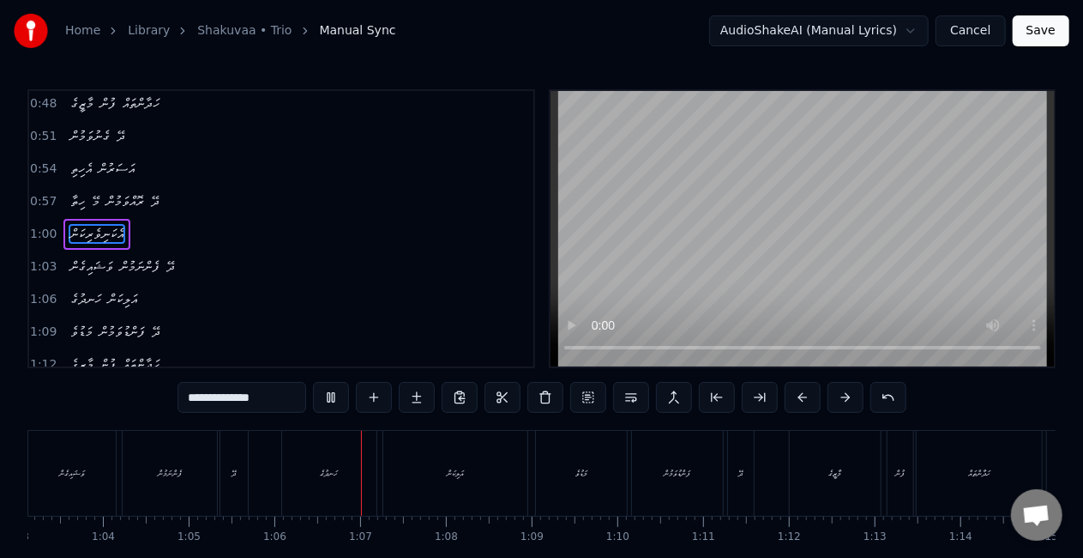
scroll to position [0, 5615]
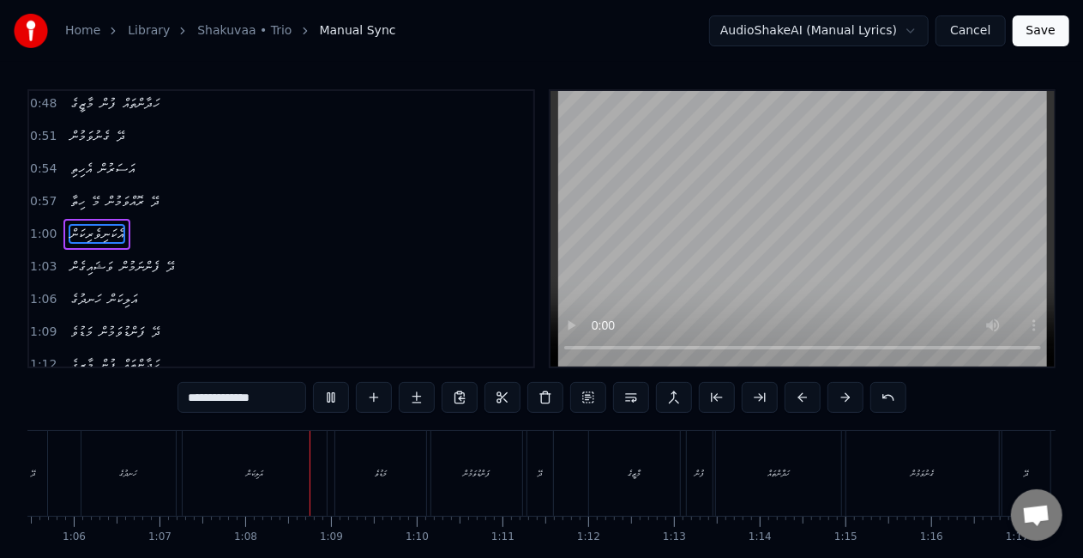
click at [44, 479] on div "ދޭ" at bounding box center [33, 473] width 27 height 85
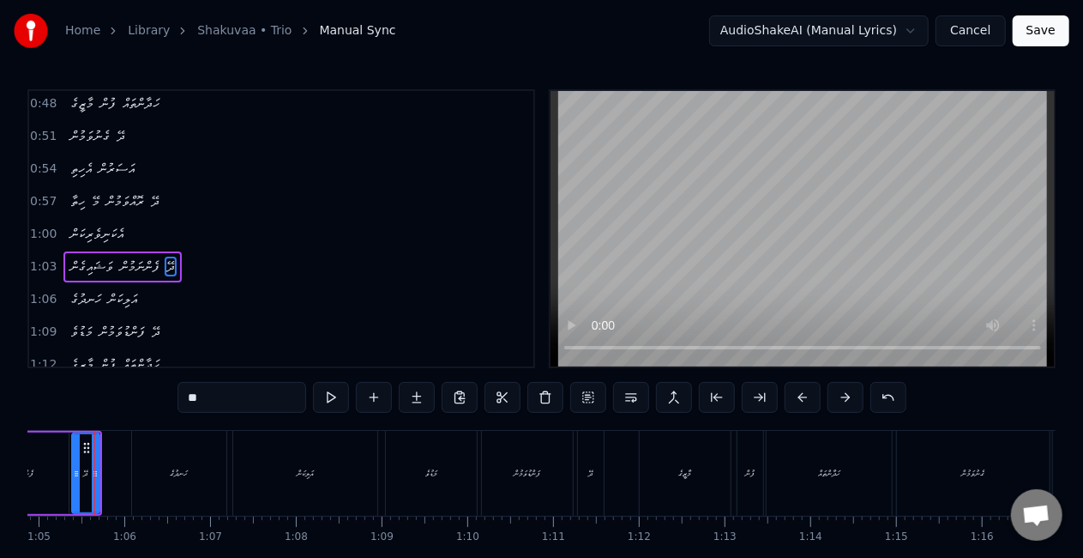
scroll to position [0, 5545]
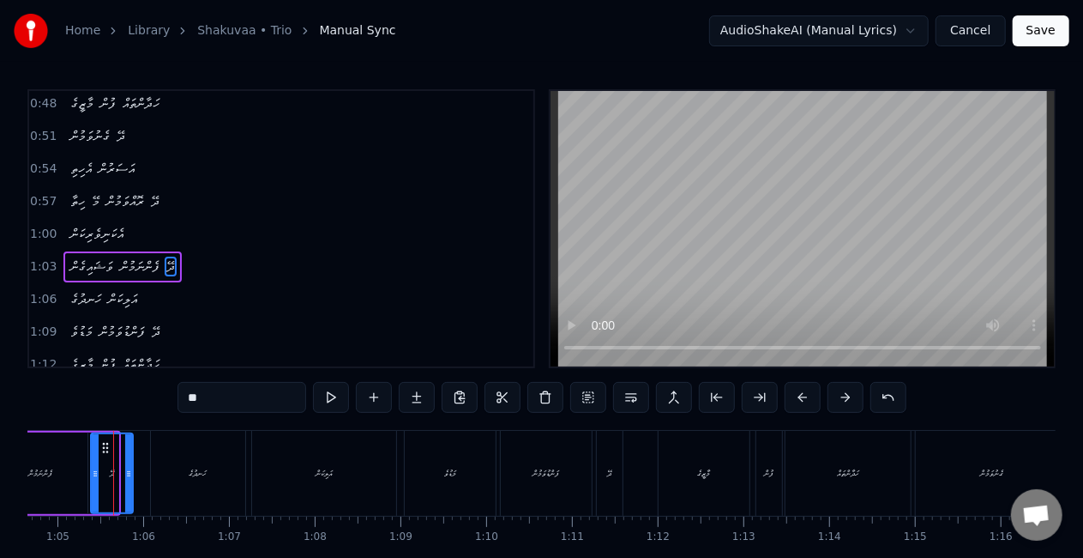
drag, startPoint x: 116, startPoint y: 476, endPoint x: 128, endPoint y: 477, distance: 12.0
click at [129, 477] on icon at bounding box center [128, 474] width 7 height 14
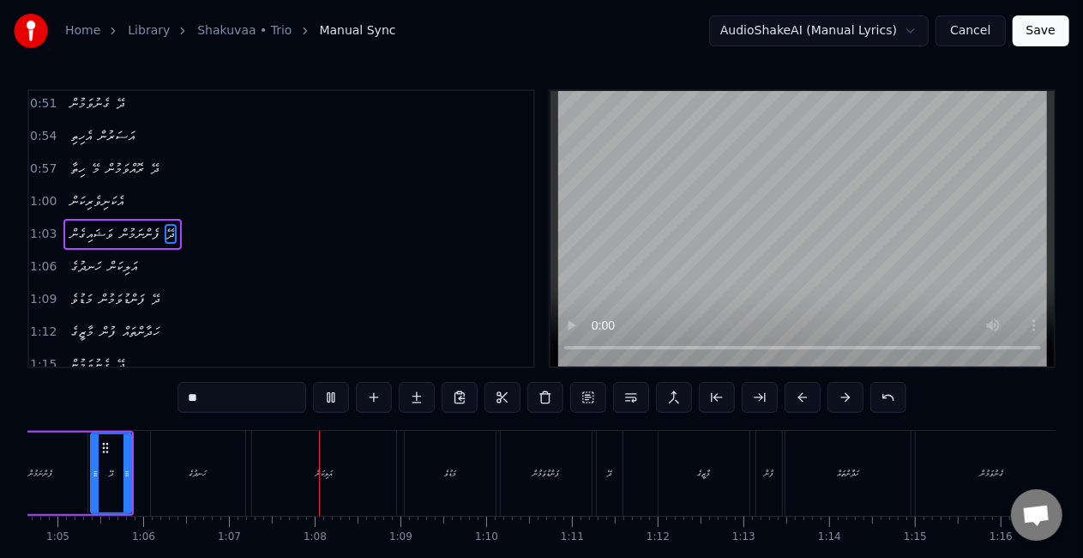
click at [61, 479] on div "ފެންނަމުން" at bounding box center [40, 472] width 94 height 81
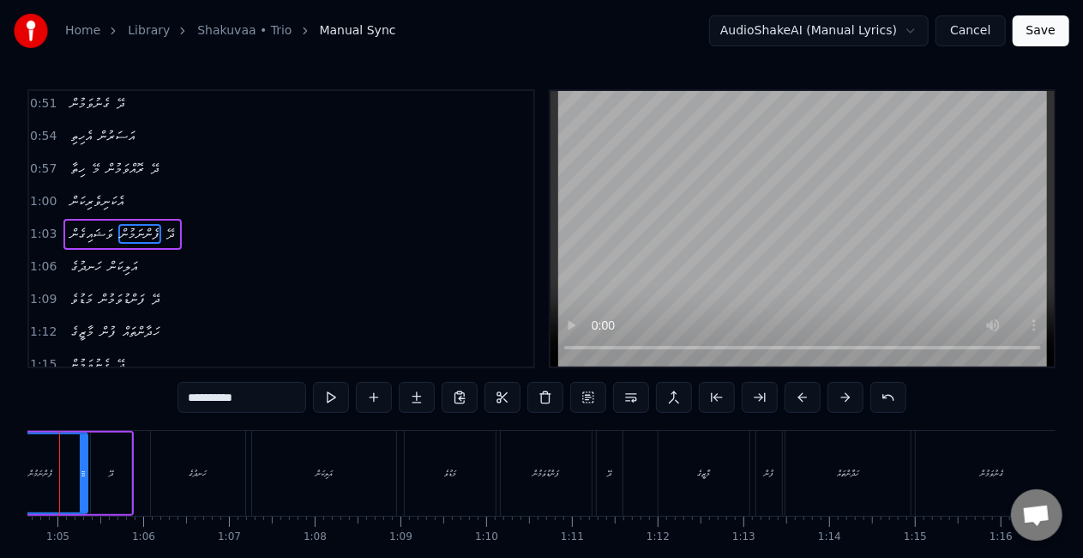
scroll to position [0, 5491]
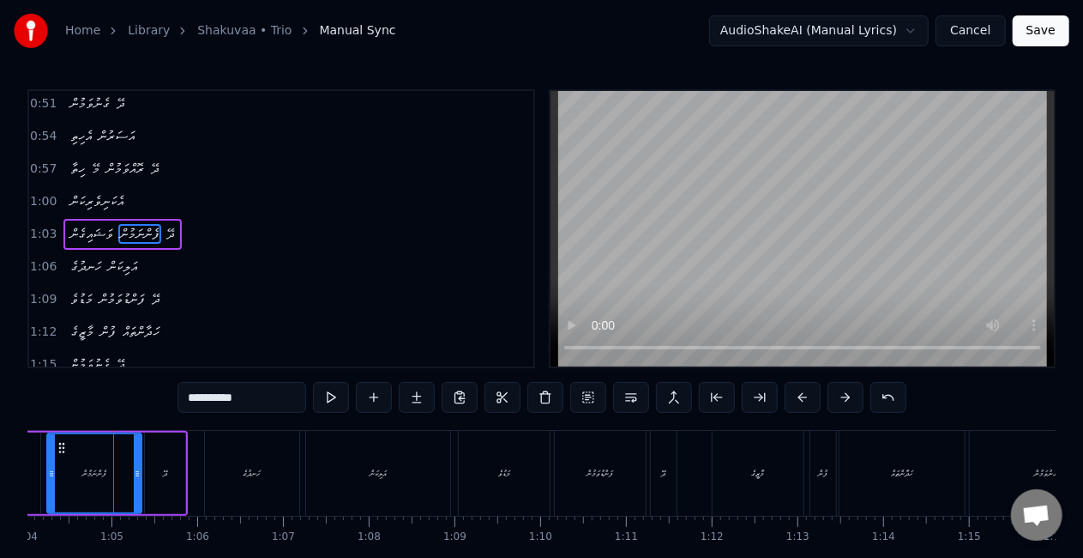
click at [151, 479] on div "ދޭ" at bounding box center [165, 472] width 40 height 81
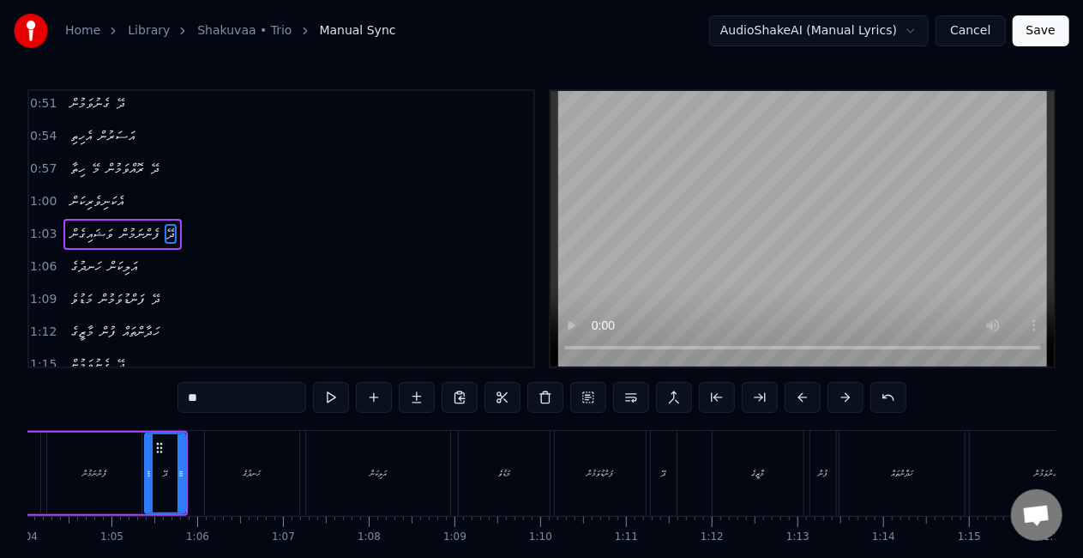
click at [67, 488] on div "ފެންނަމުން" at bounding box center [94, 472] width 94 height 81
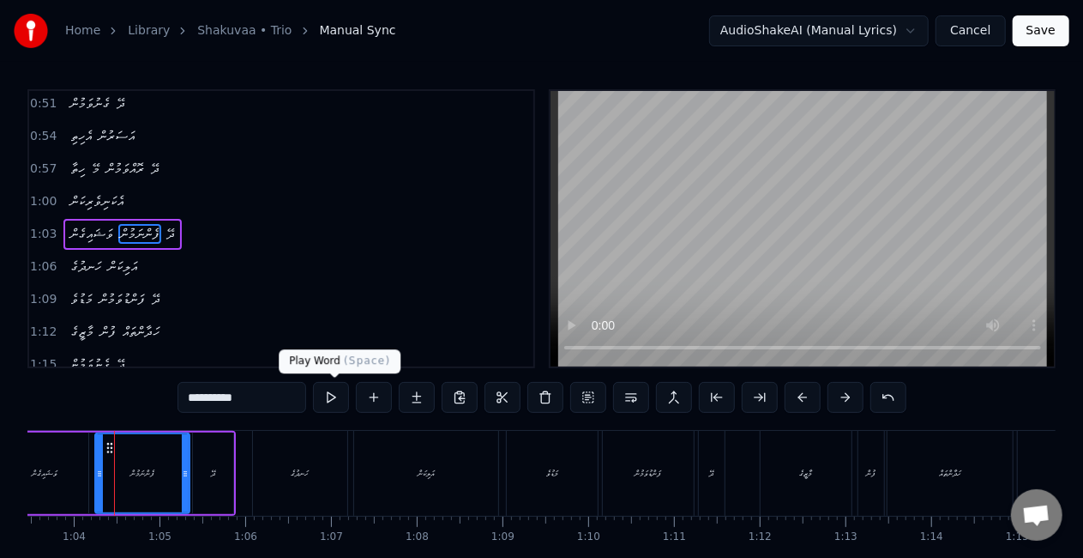
click at [331, 397] on button at bounding box center [331, 397] width 36 height 31
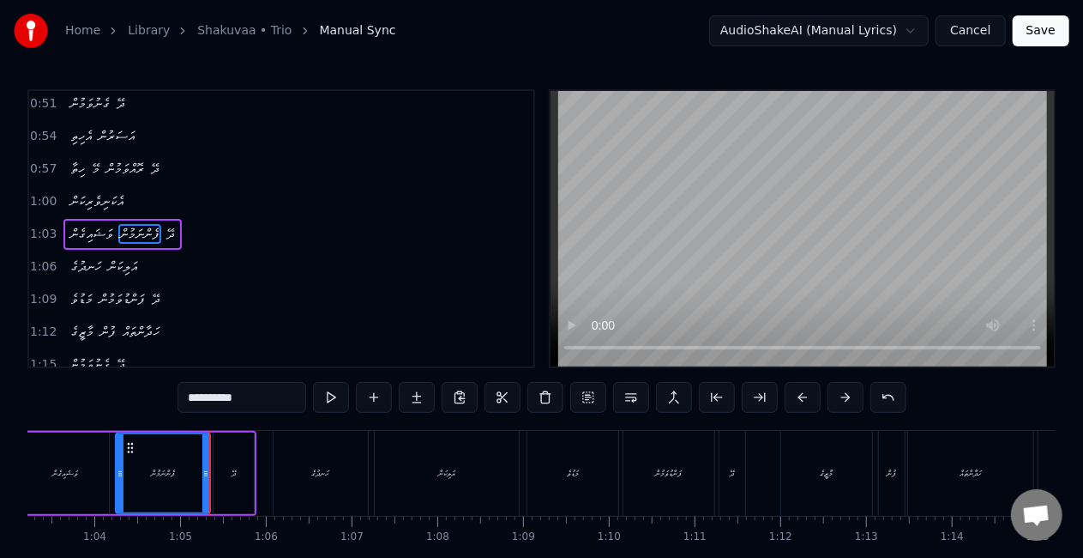
click at [229, 475] on div "ދޭ" at bounding box center [234, 472] width 40 height 81
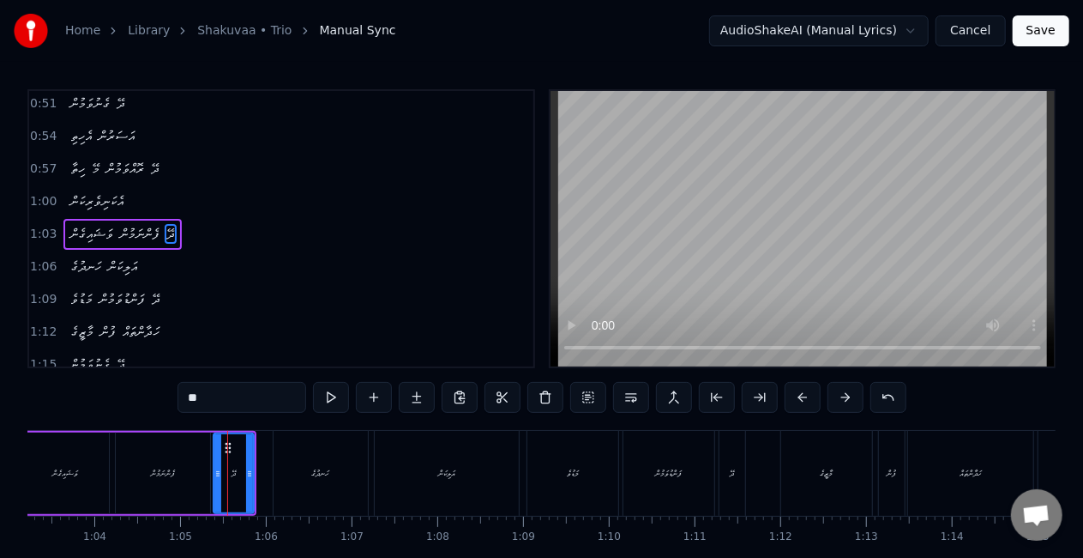
click at [180, 477] on div "ފެންނަމުން" at bounding box center [163, 472] width 94 height 81
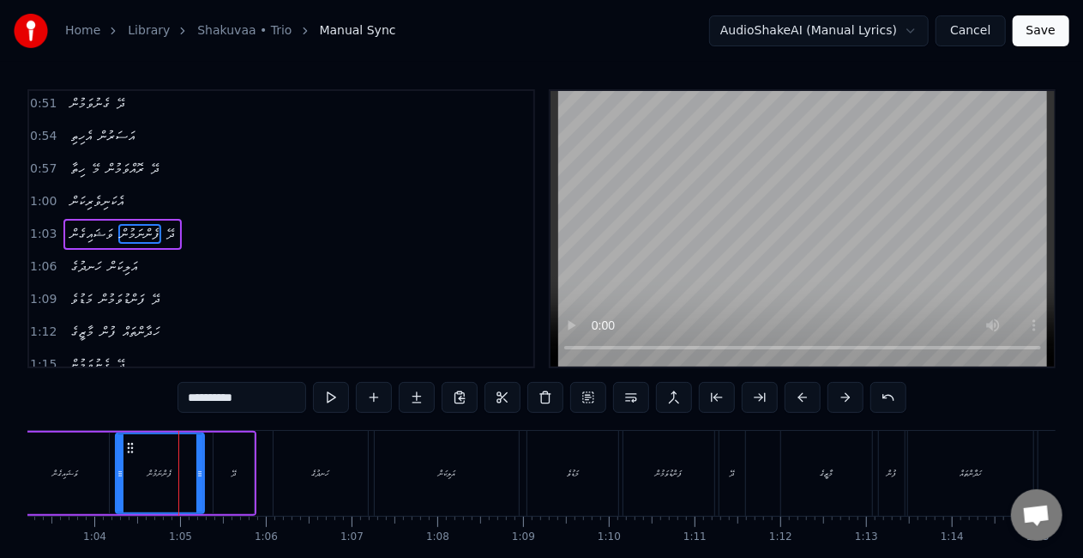
click at [196, 477] on icon at bounding box center [199, 474] width 7 height 14
click at [331, 396] on button at bounding box center [331, 397] width 36 height 31
click at [220, 470] on div "ދޭ" at bounding box center [234, 472] width 40 height 81
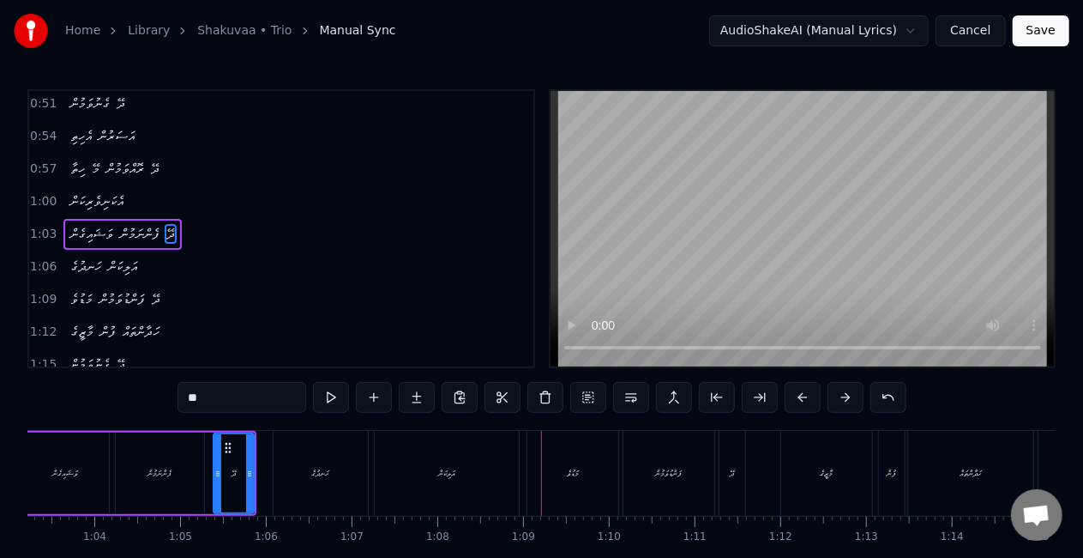
click at [280, 485] on div "ހަނދުގެ" at bounding box center [321, 473] width 94 height 85
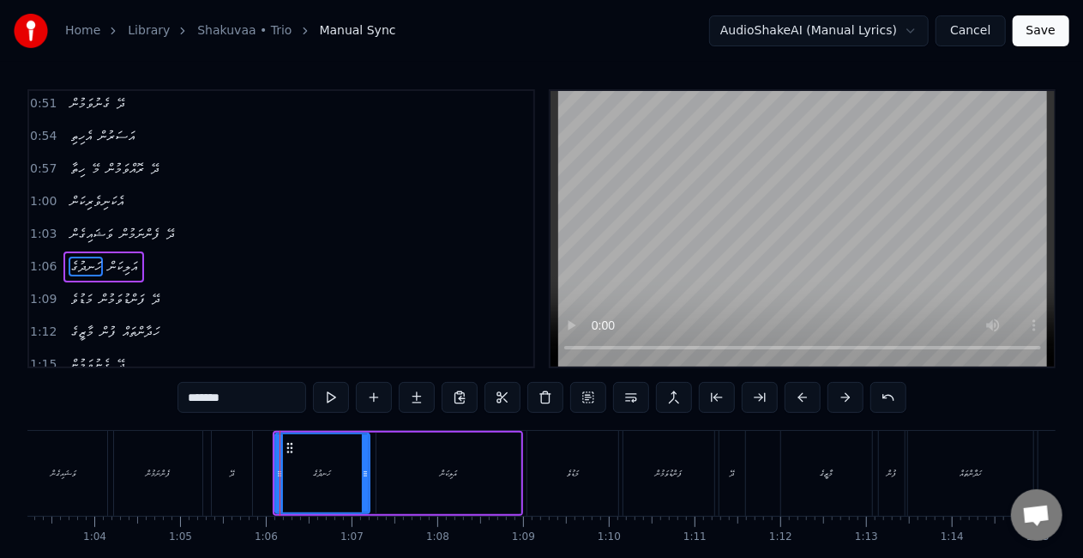
scroll to position [198, 0]
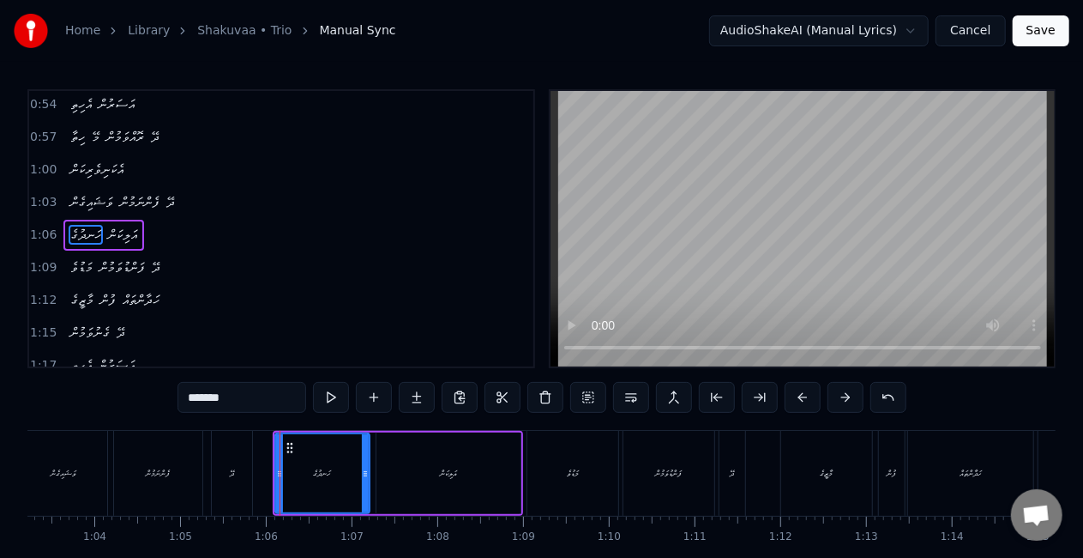
click at [429, 484] on div "އަލިކަން" at bounding box center [449, 472] width 144 height 81
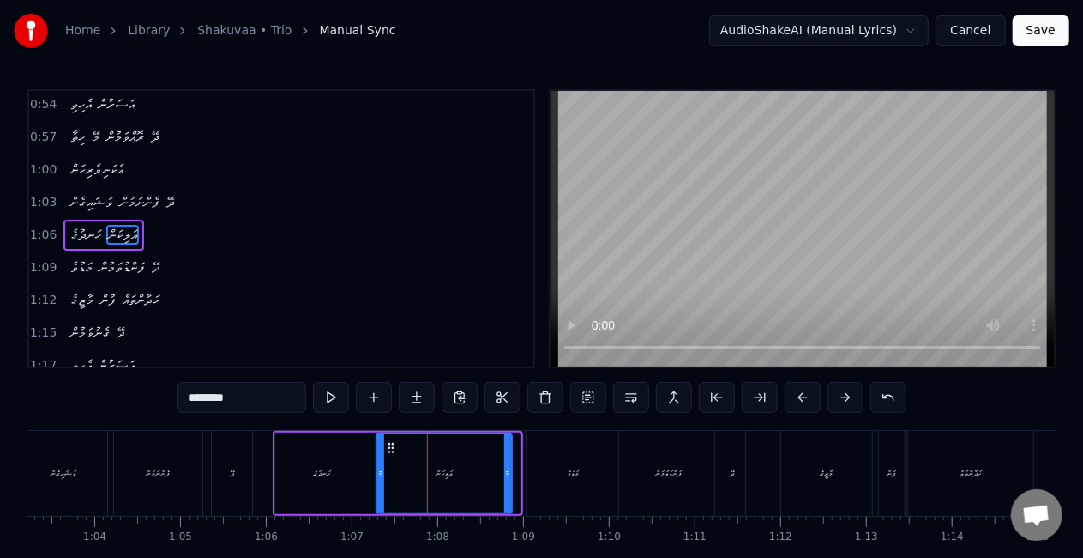
drag, startPoint x: 515, startPoint y: 484, endPoint x: 501, endPoint y: 483, distance: 13.8
click at [504, 484] on div at bounding box center [507, 473] width 7 height 78
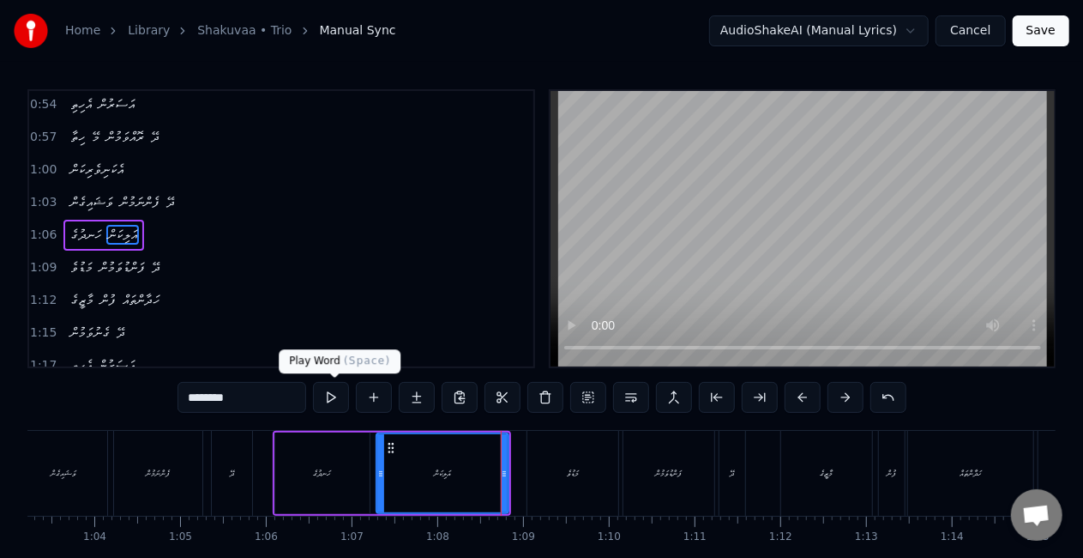
click at [333, 396] on button at bounding box center [331, 397] width 36 height 31
click at [299, 457] on div "ހަނދުގެ" at bounding box center [322, 472] width 94 height 81
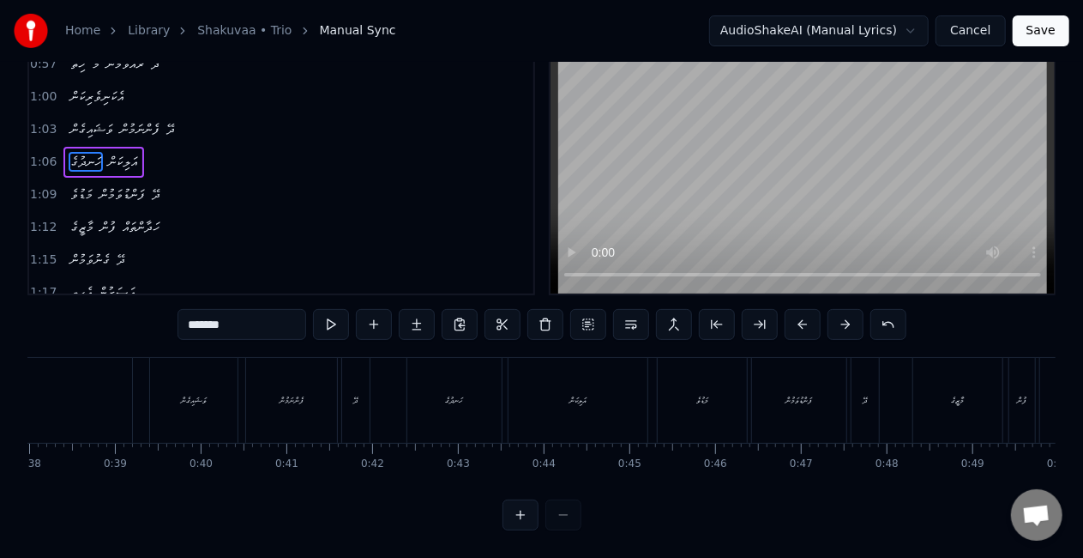
scroll to position [0, 3012]
click at [196, 427] on div "އެކަނިވެރިކަން" at bounding box center [253, 400] width 250 height 85
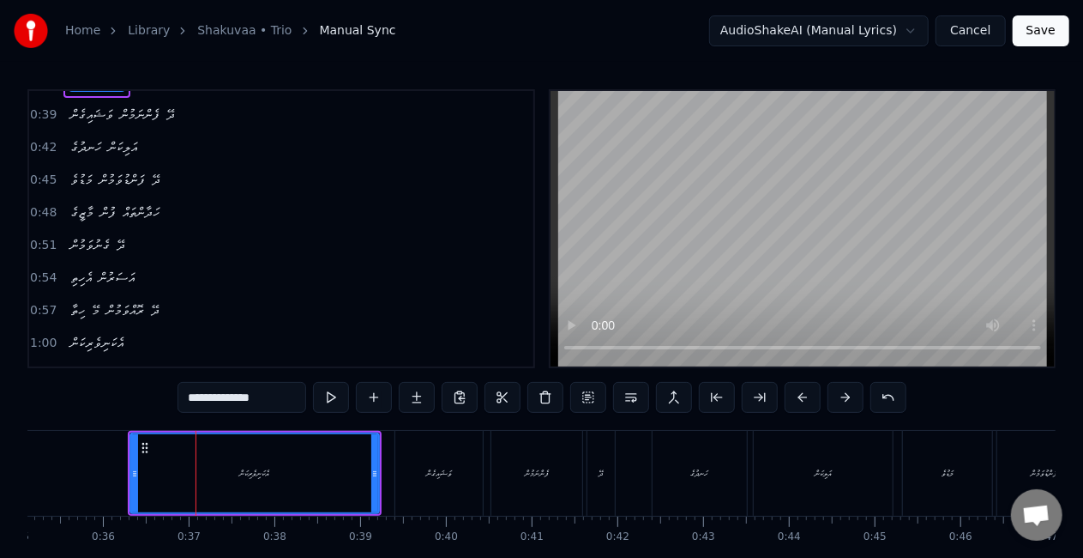
scroll to position [0, 0]
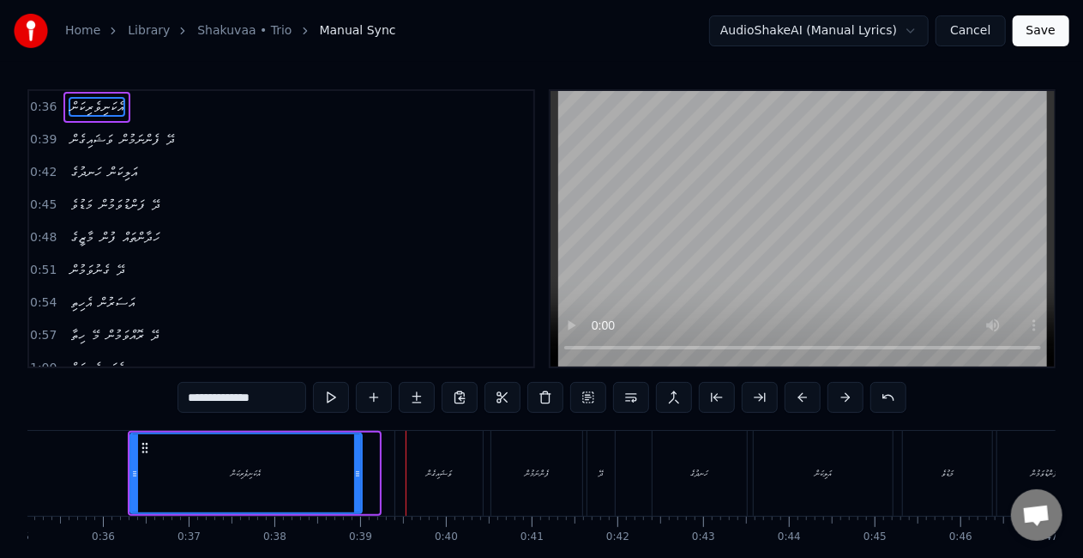
drag, startPoint x: 375, startPoint y: 485, endPoint x: 351, endPoint y: 480, distance: 24.6
click at [354, 481] on div at bounding box center [357, 473] width 7 height 78
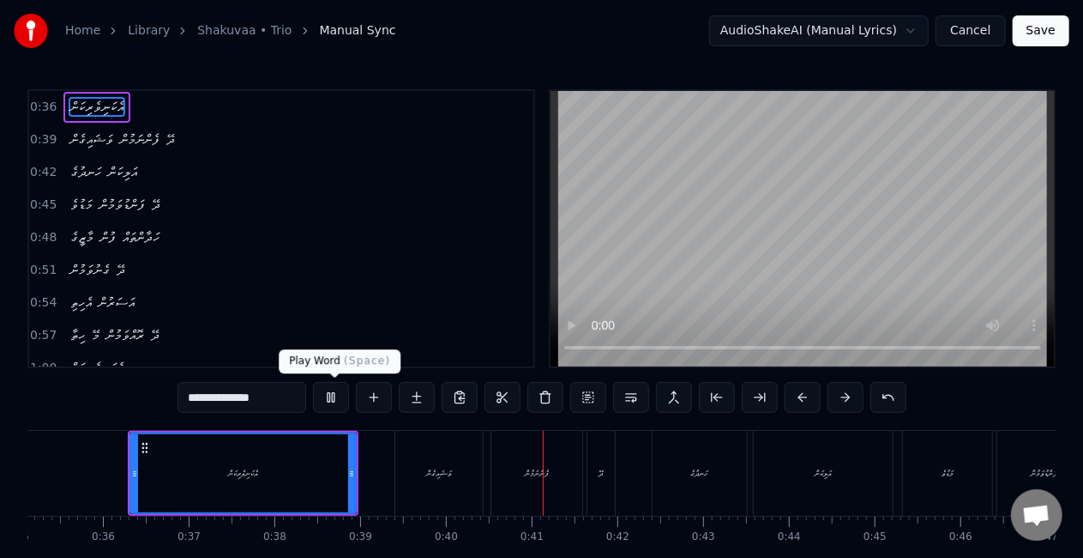
click at [339, 396] on button at bounding box center [331, 397] width 36 height 31
click at [289, 477] on div "އެކަނިވެރިކަން" at bounding box center [243, 473] width 224 height 78
click at [335, 391] on button at bounding box center [331, 397] width 36 height 31
click at [439, 458] on div "ވަޝައިގެން" at bounding box center [438, 473] width 87 height 85
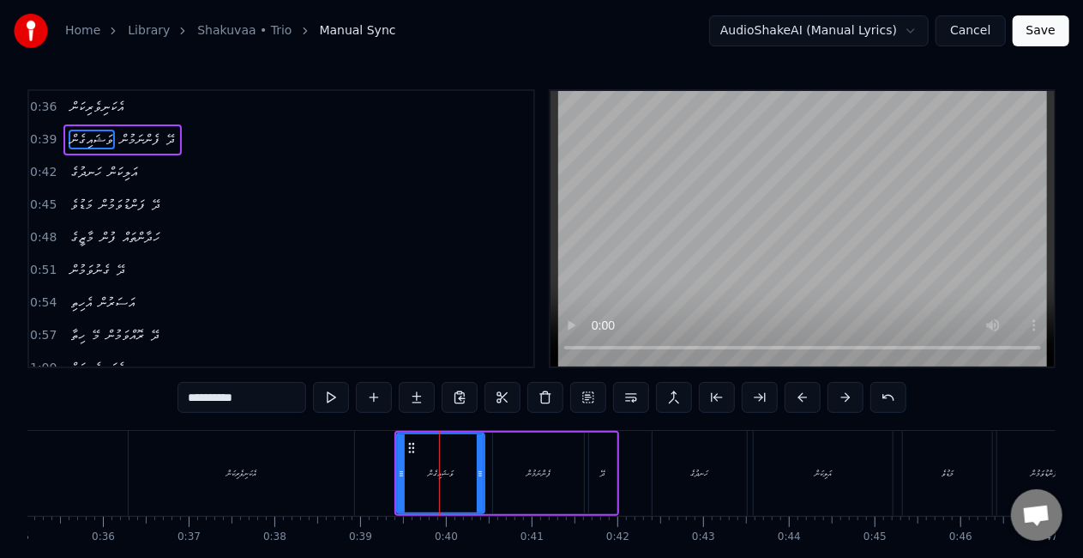
click at [534, 451] on div "ފެންނަމުން" at bounding box center [538, 472] width 91 height 81
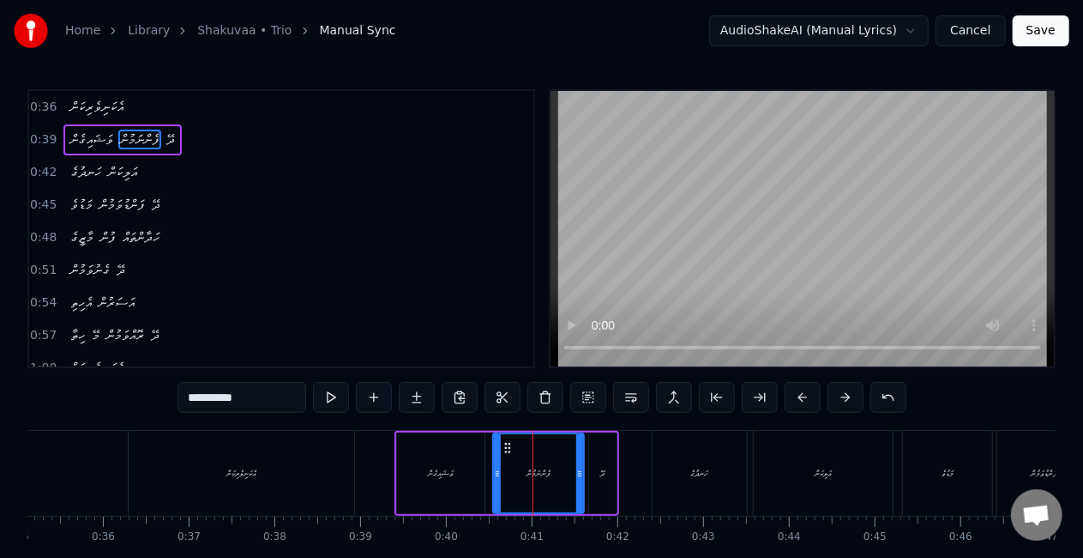
click at [600, 458] on div "ދޭ" at bounding box center [602, 472] width 27 height 81
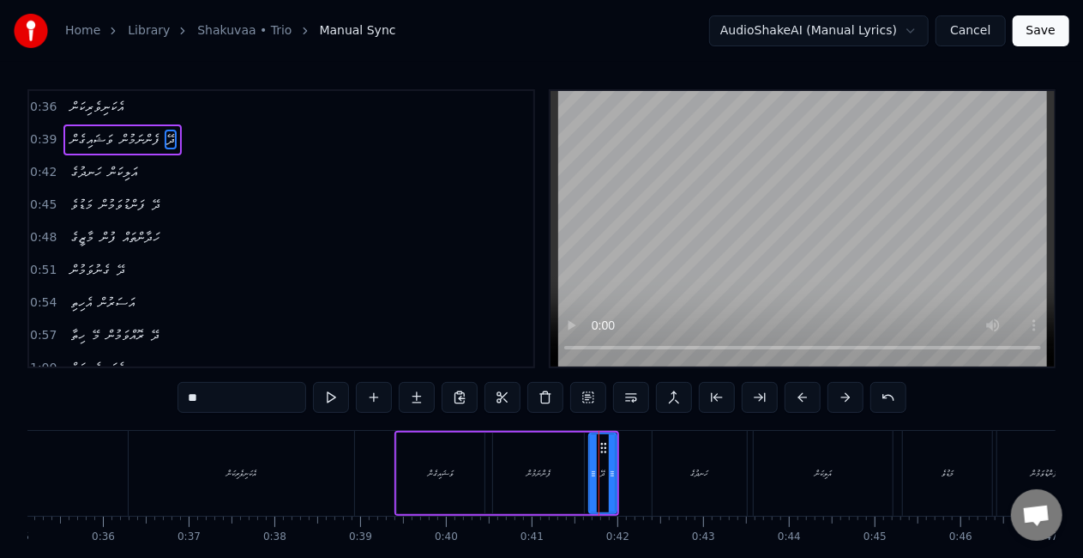
click at [450, 465] on div "ވަޝައިގެން" at bounding box center [440, 472] width 87 height 81
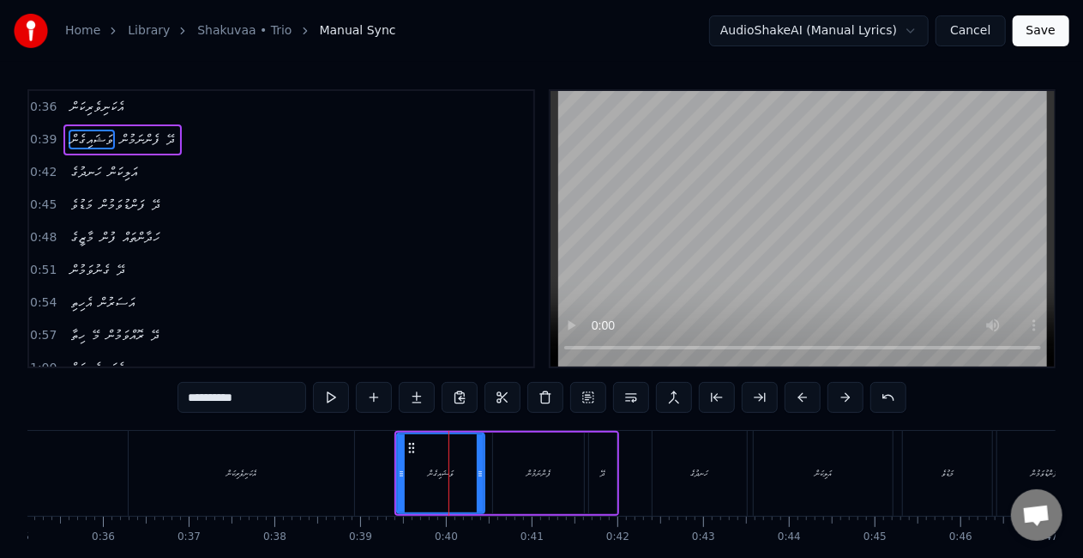
click at [343, 468] on div "އެކަނިވެރިކަން" at bounding box center [242, 473] width 226 height 85
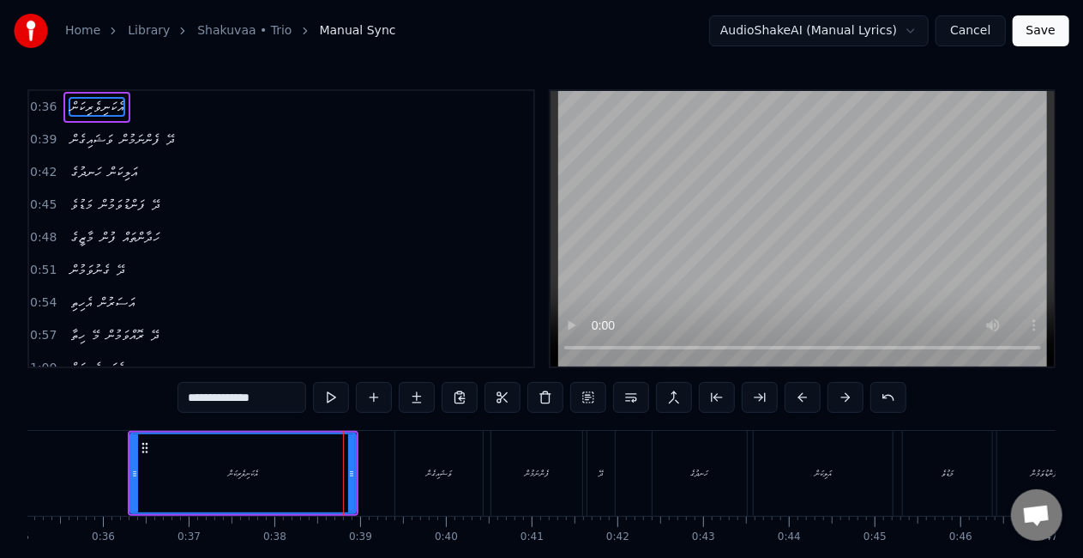
click at [438, 464] on div "ވަޝައިގެން" at bounding box center [438, 473] width 87 height 85
type input "**********"
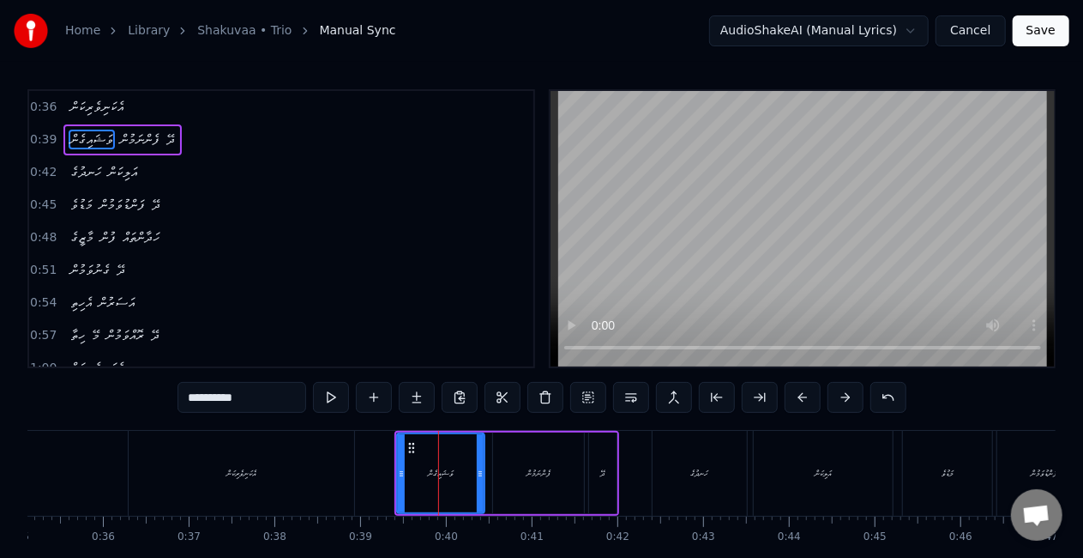
click at [486, 436] on div "ވަޝައިގެން ފެންނަމުން ދޭ" at bounding box center [507, 473] width 225 height 85
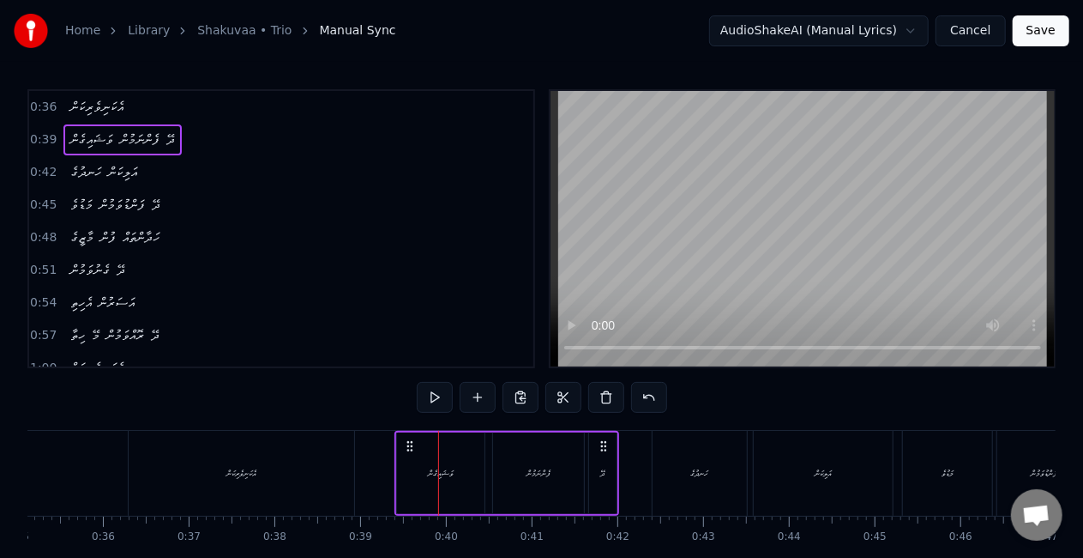
drag, startPoint x: 436, startPoint y: 443, endPoint x: 476, endPoint y: 452, distance: 41.2
click at [476, 452] on div "ވަޝައިގެން" at bounding box center [440, 472] width 87 height 81
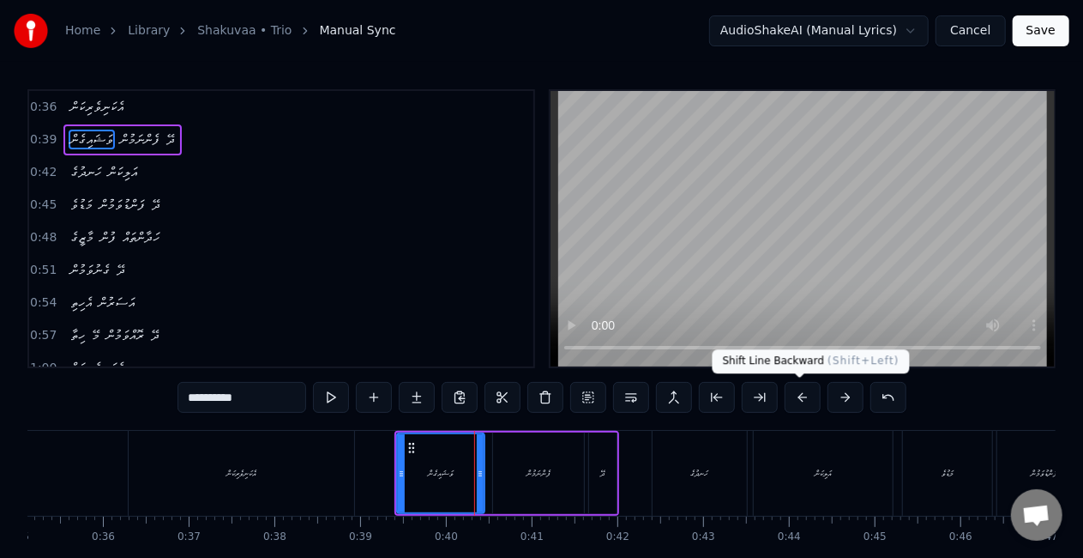
click at [796, 399] on button at bounding box center [803, 397] width 36 height 31
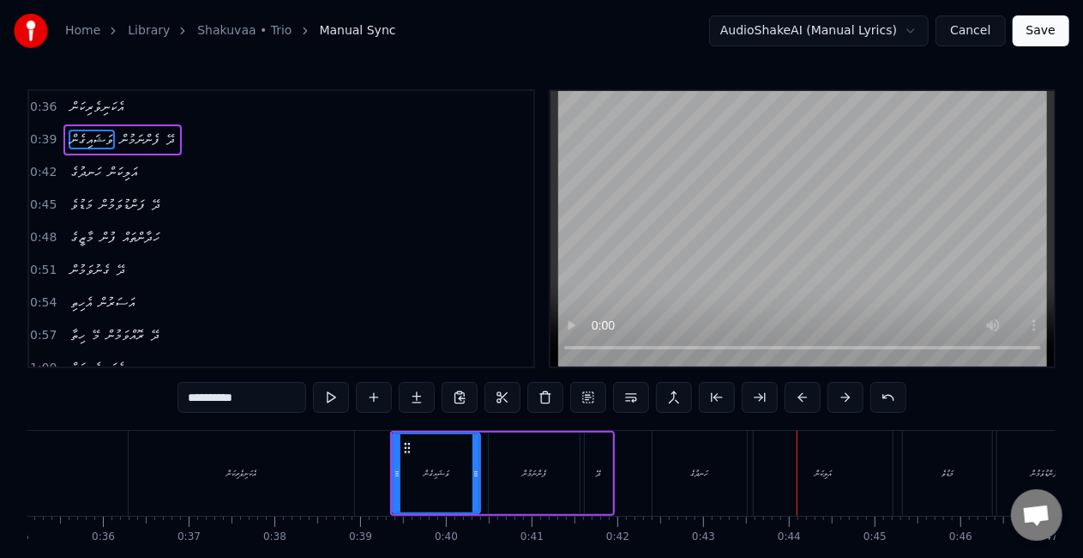
click at [722, 477] on div "ހަނދުގެ" at bounding box center [700, 473] width 94 height 85
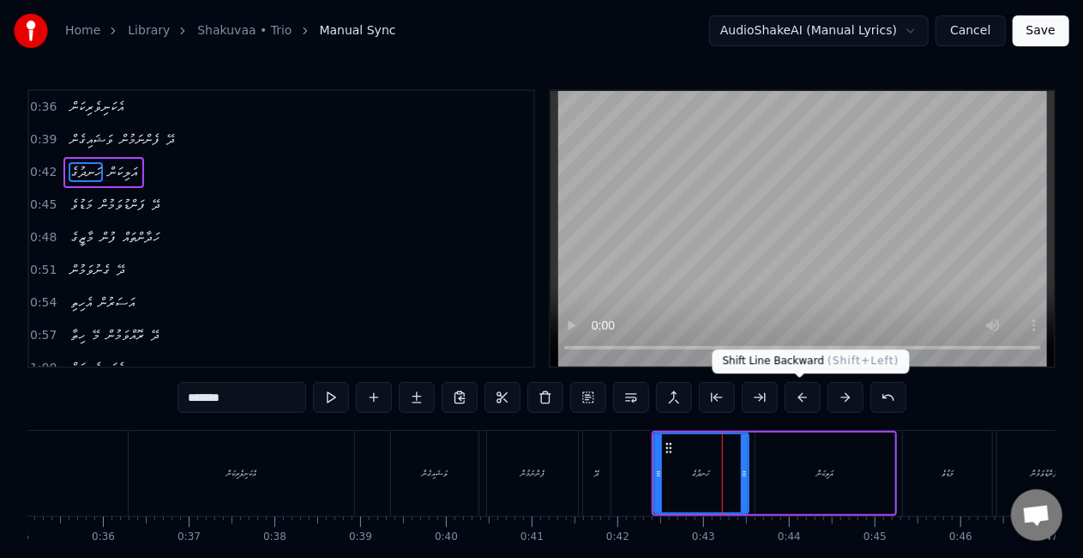
click at [799, 393] on button at bounding box center [803, 397] width 36 height 31
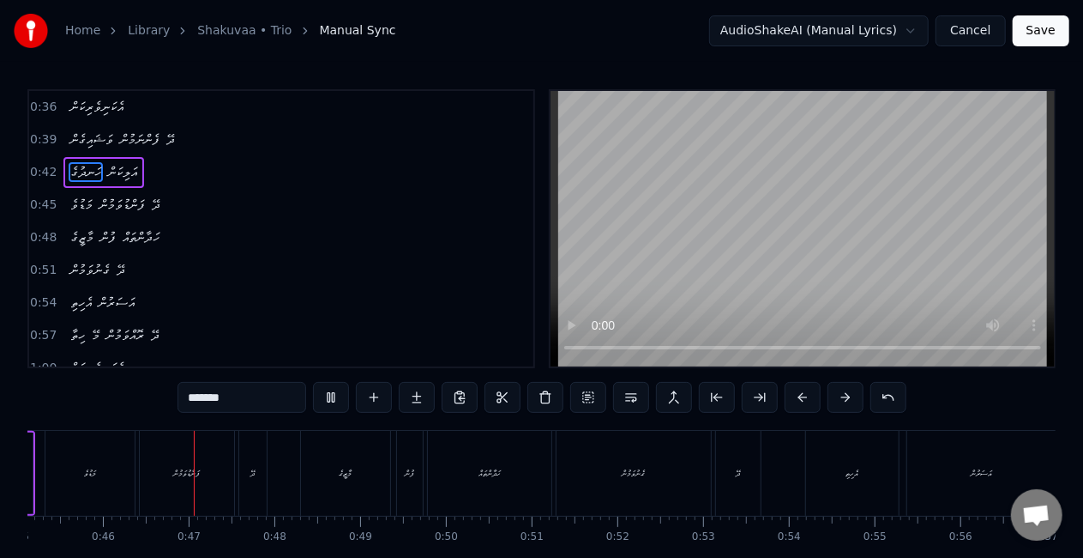
scroll to position [0, 3890]
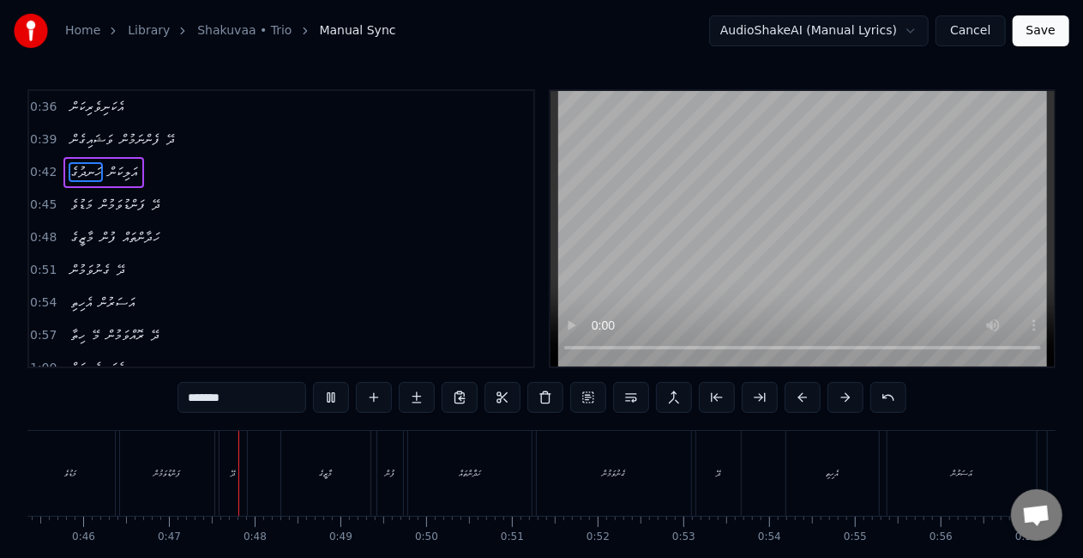
click at [85, 470] on div "މަޑުވެ" at bounding box center [70, 473] width 89 height 85
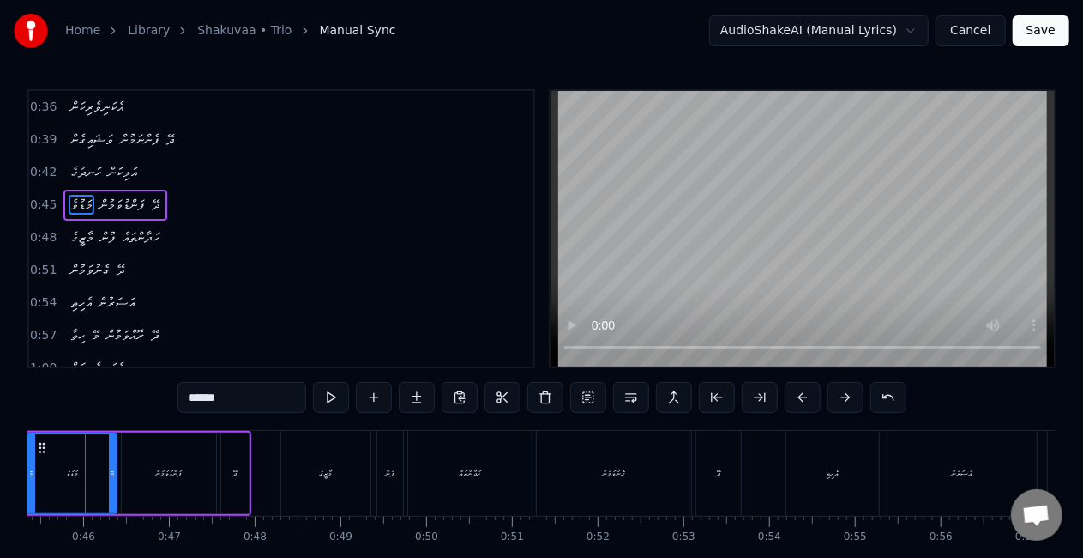
scroll to position [0, 3862]
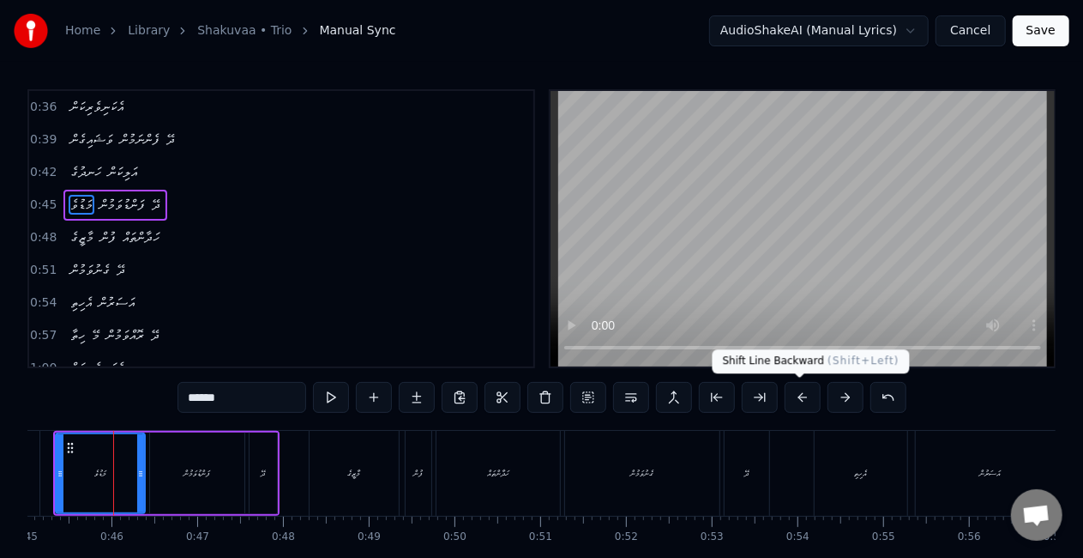
click at [791, 399] on button at bounding box center [803, 397] width 36 height 31
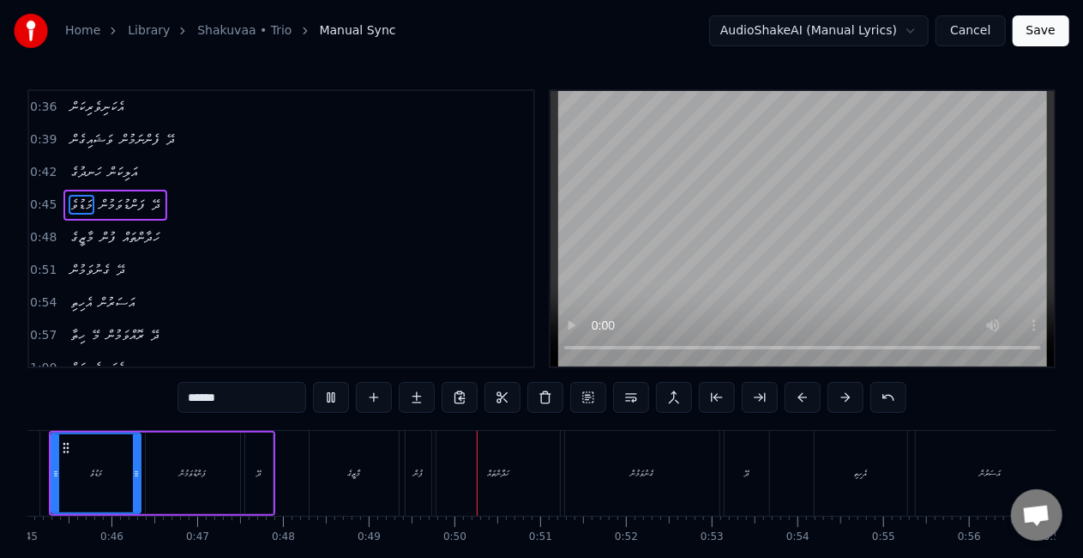
click at [355, 479] on div "މާޒީގެ" at bounding box center [354, 473] width 13 height 13
type input "******"
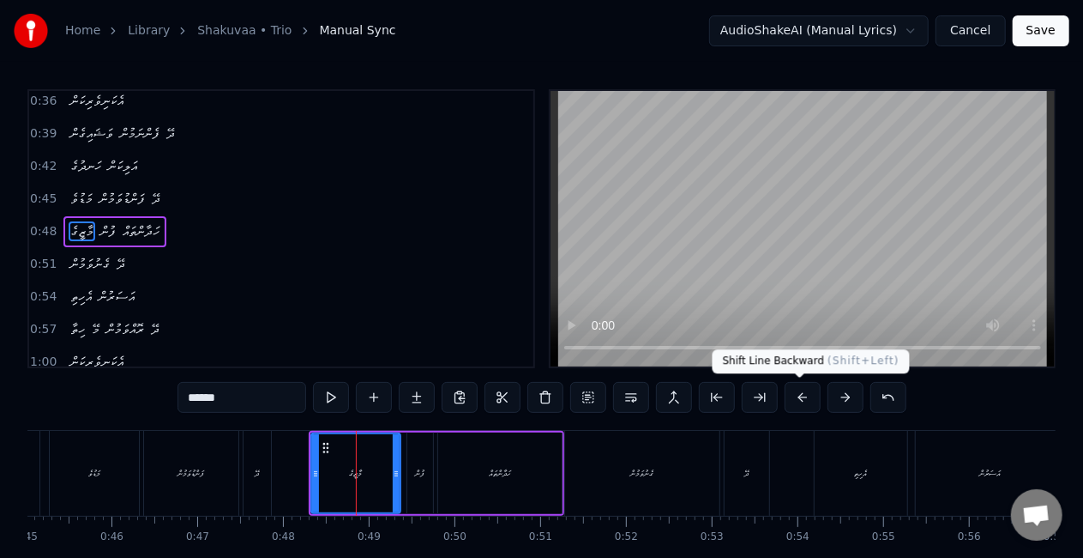
click at [798, 392] on button at bounding box center [803, 397] width 36 height 31
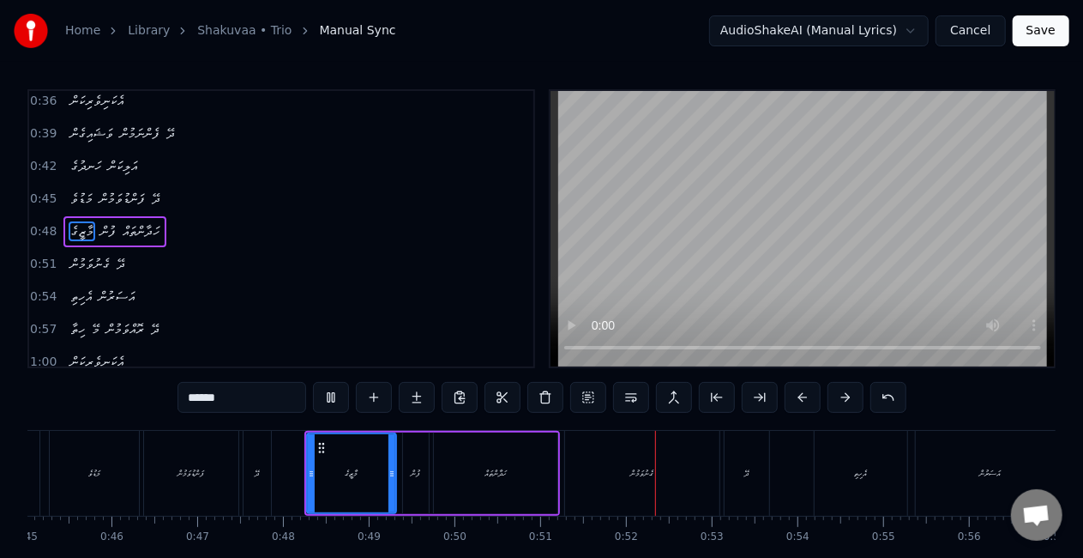
click at [1046, 27] on button "Save" at bounding box center [1041, 30] width 57 height 31
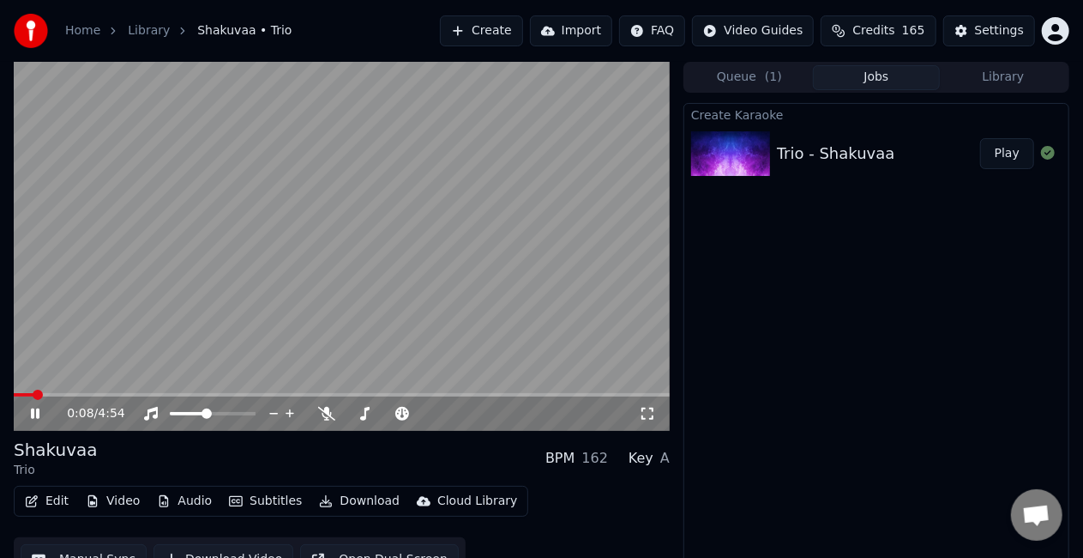
click at [84, 391] on video at bounding box center [342, 246] width 656 height 369
click at [89, 391] on video at bounding box center [342, 246] width 656 height 369
click at [94, 396] on span at bounding box center [342, 394] width 656 height 3
click at [82, 395] on span at bounding box center [48, 394] width 69 height 3
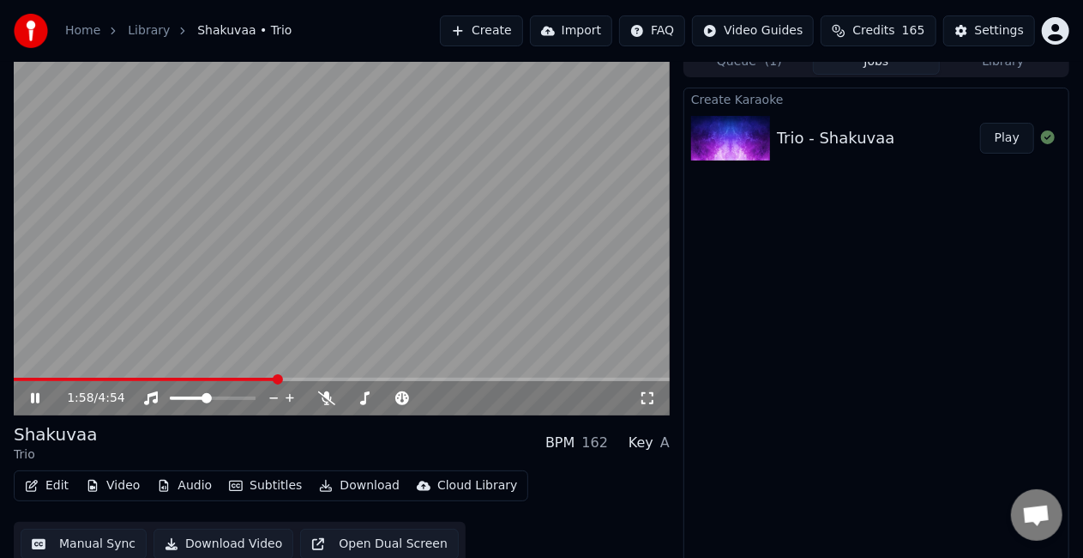
scroll to position [24, 0]
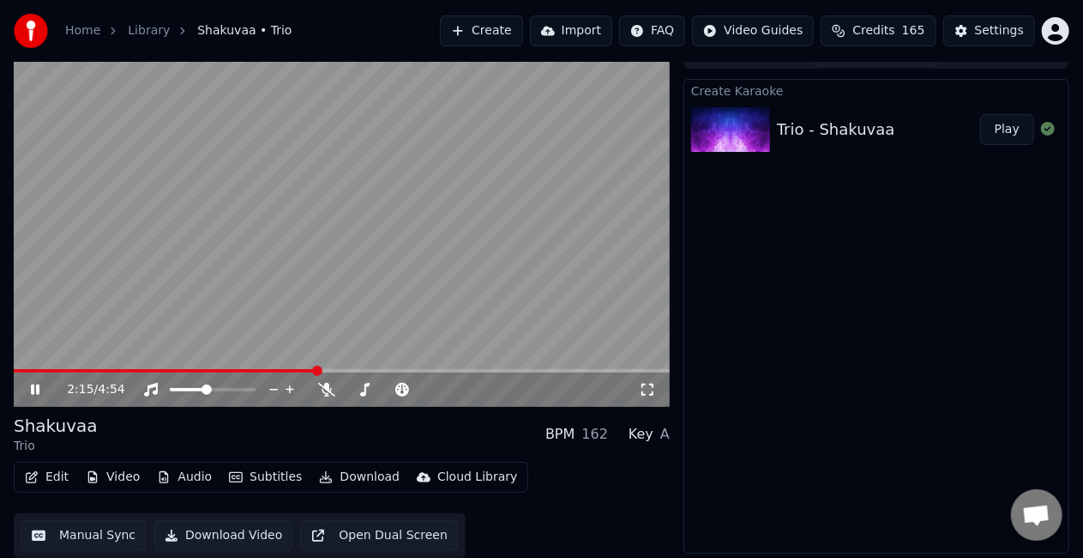
click at [92, 534] on button "Manual Sync" at bounding box center [84, 535] width 126 height 31
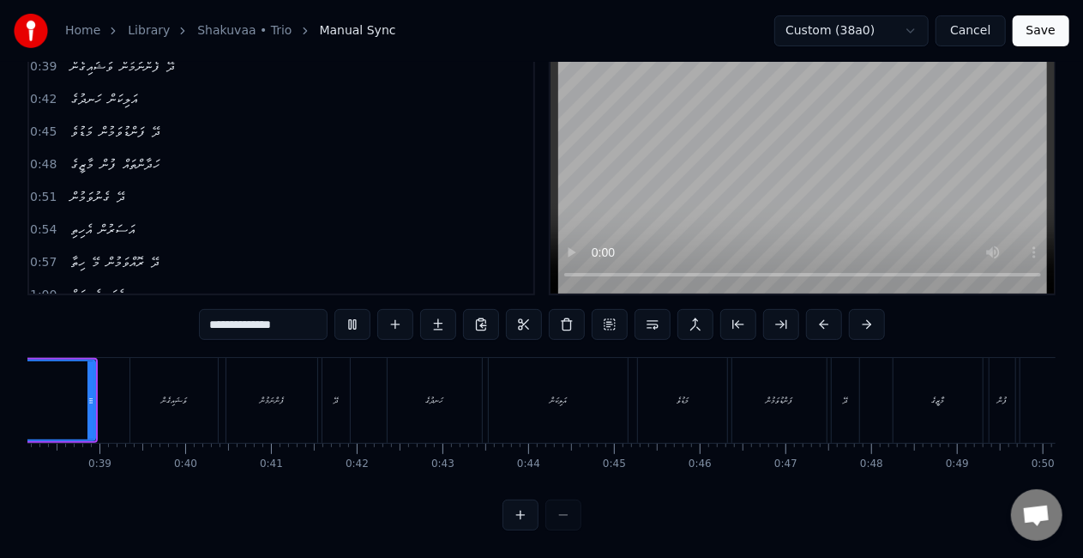
scroll to position [0, 3135]
